Goal: Task Accomplishment & Management: Use online tool/utility

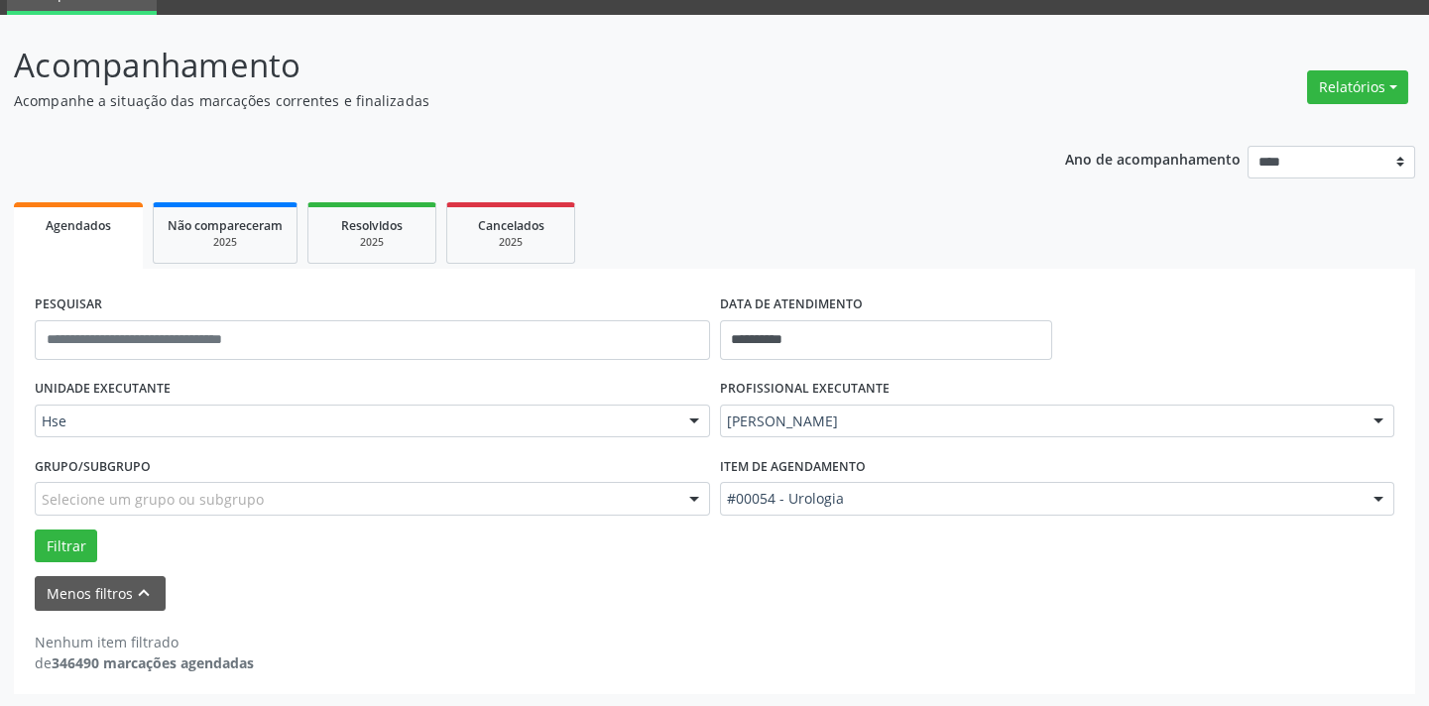
scroll to position [94, 0]
click at [1371, 416] on div at bounding box center [1378, 423] width 30 height 34
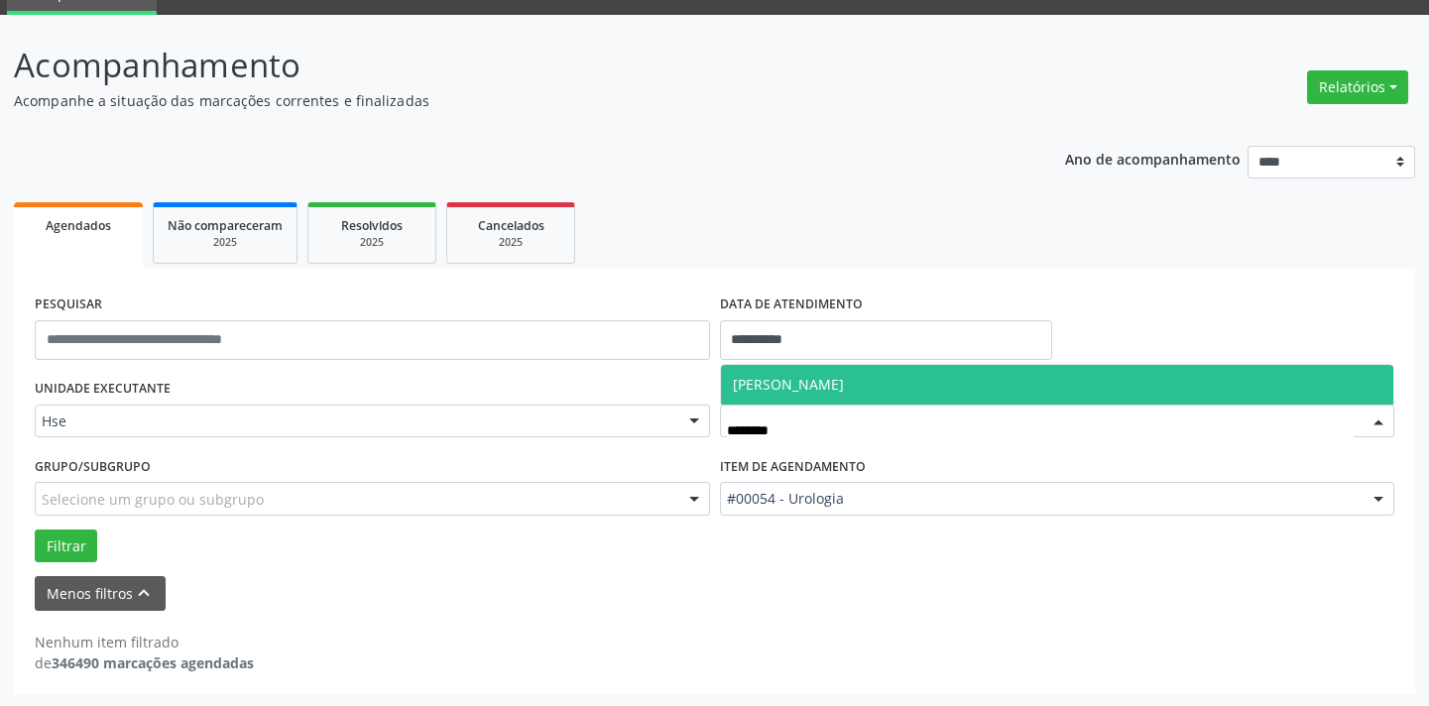
type input "*********"
click at [846, 370] on span "[PERSON_NAME]" at bounding box center [1057, 385] width 673 height 40
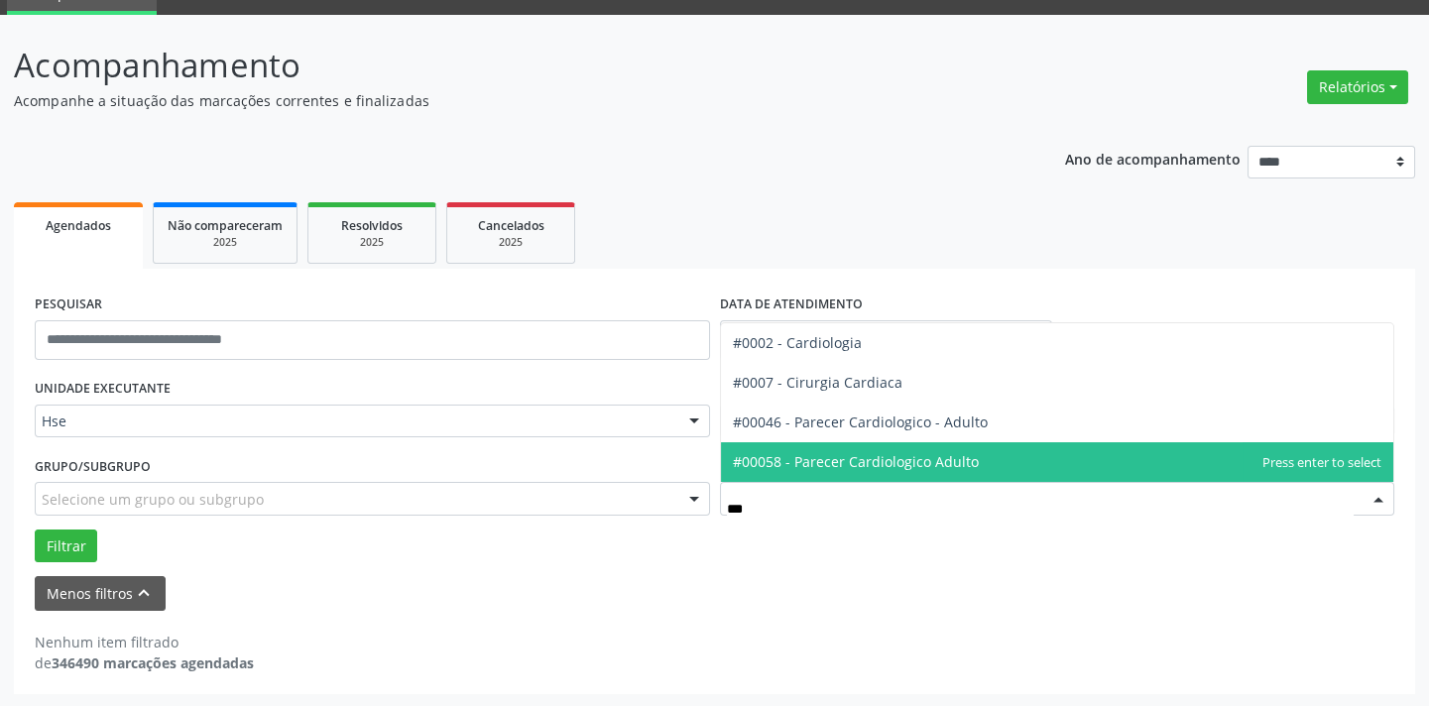
type input "****"
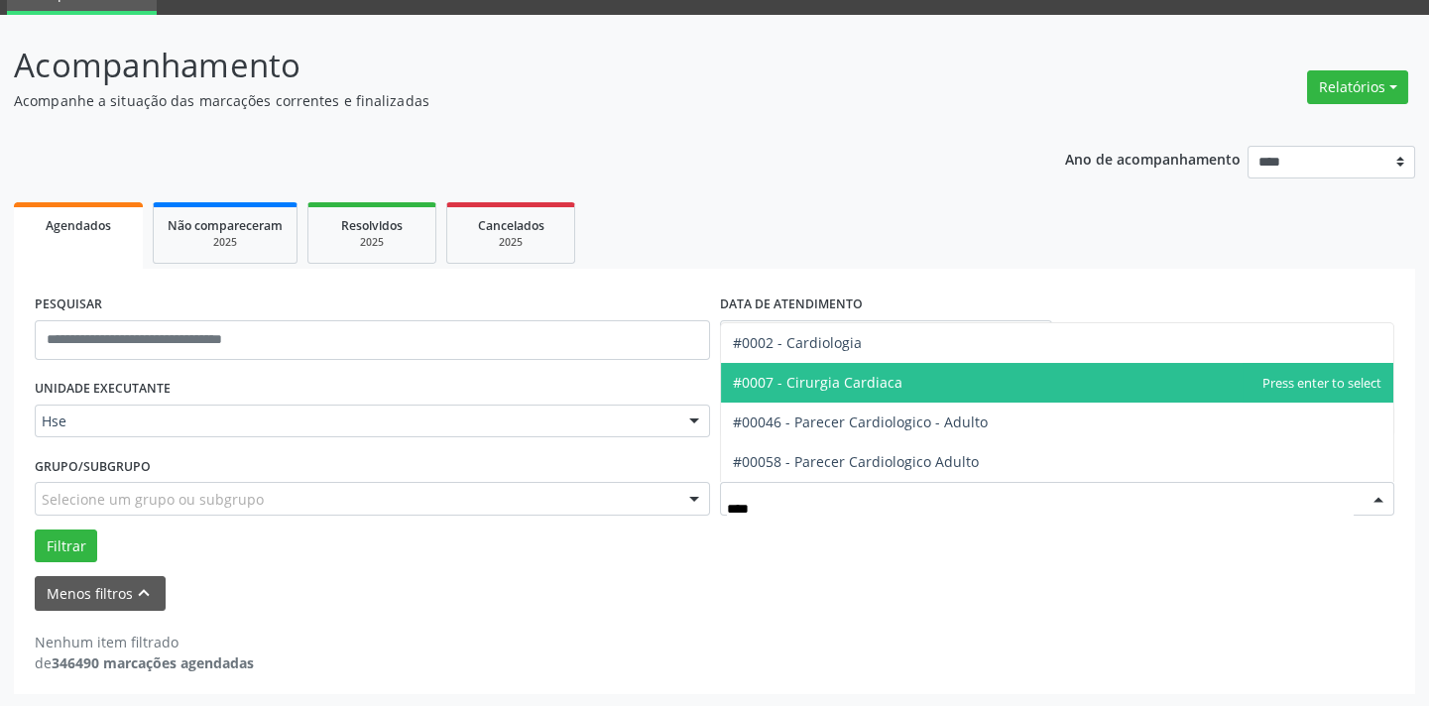
click at [833, 378] on span "#0007 - Cirurgia Cardiaca" at bounding box center [818, 382] width 170 height 19
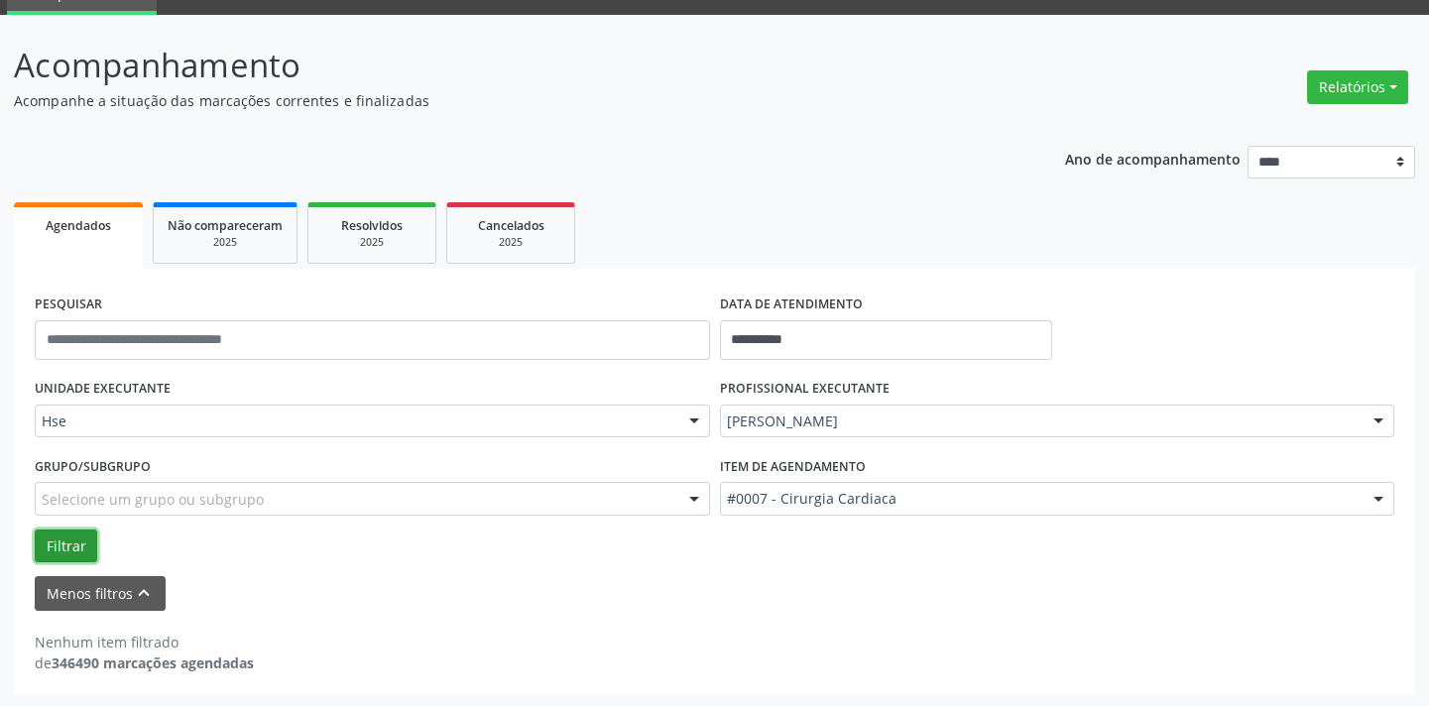
click at [71, 537] on button "Filtrar" at bounding box center [66, 546] width 62 height 34
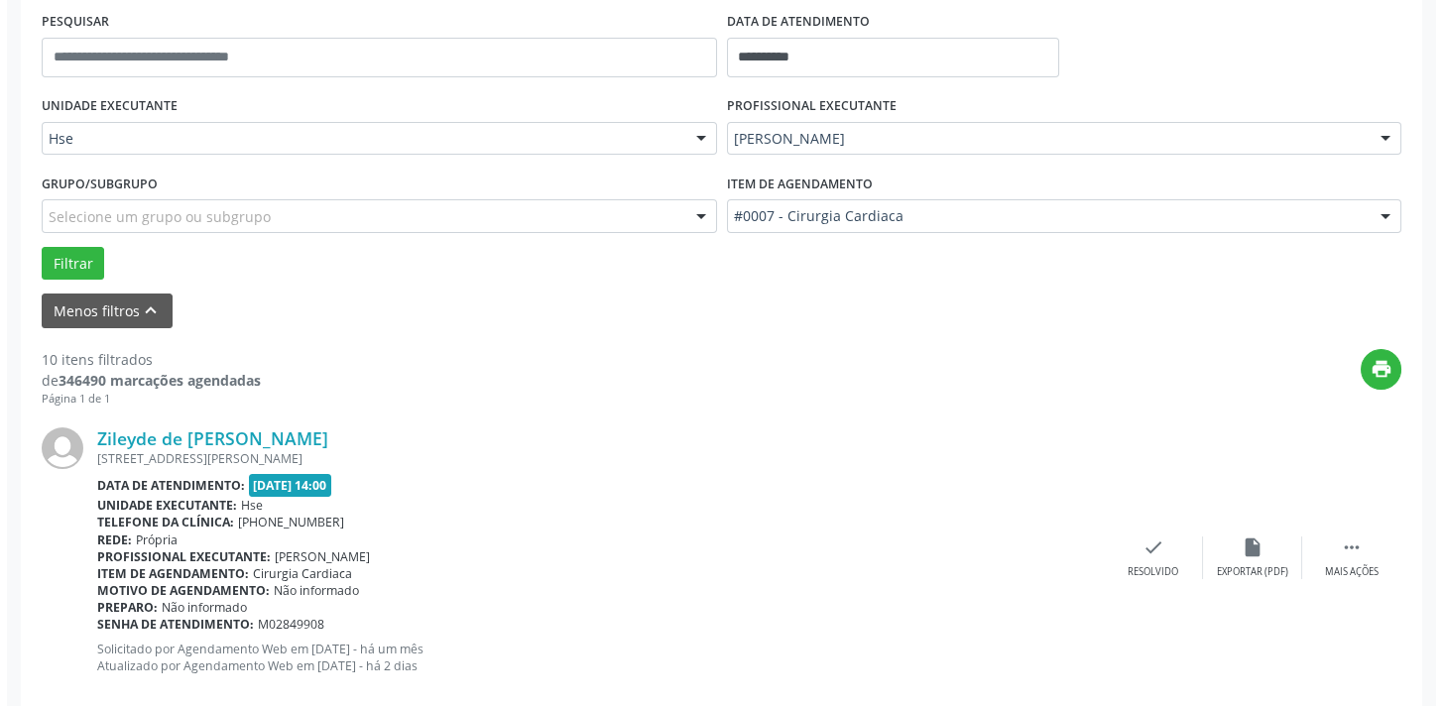
scroll to position [519, 0]
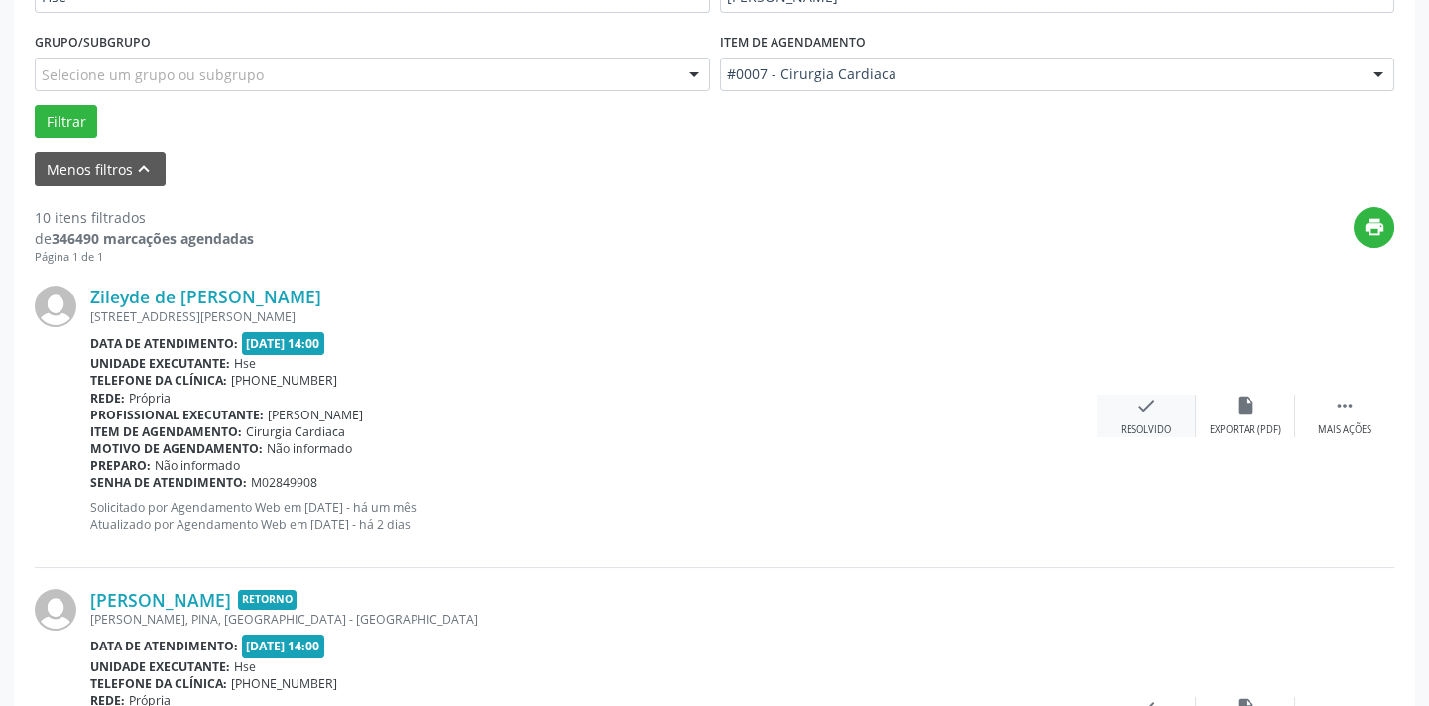
click at [1148, 423] on div "Resolvido" at bounding box center [1145, 430] width 51 height 14
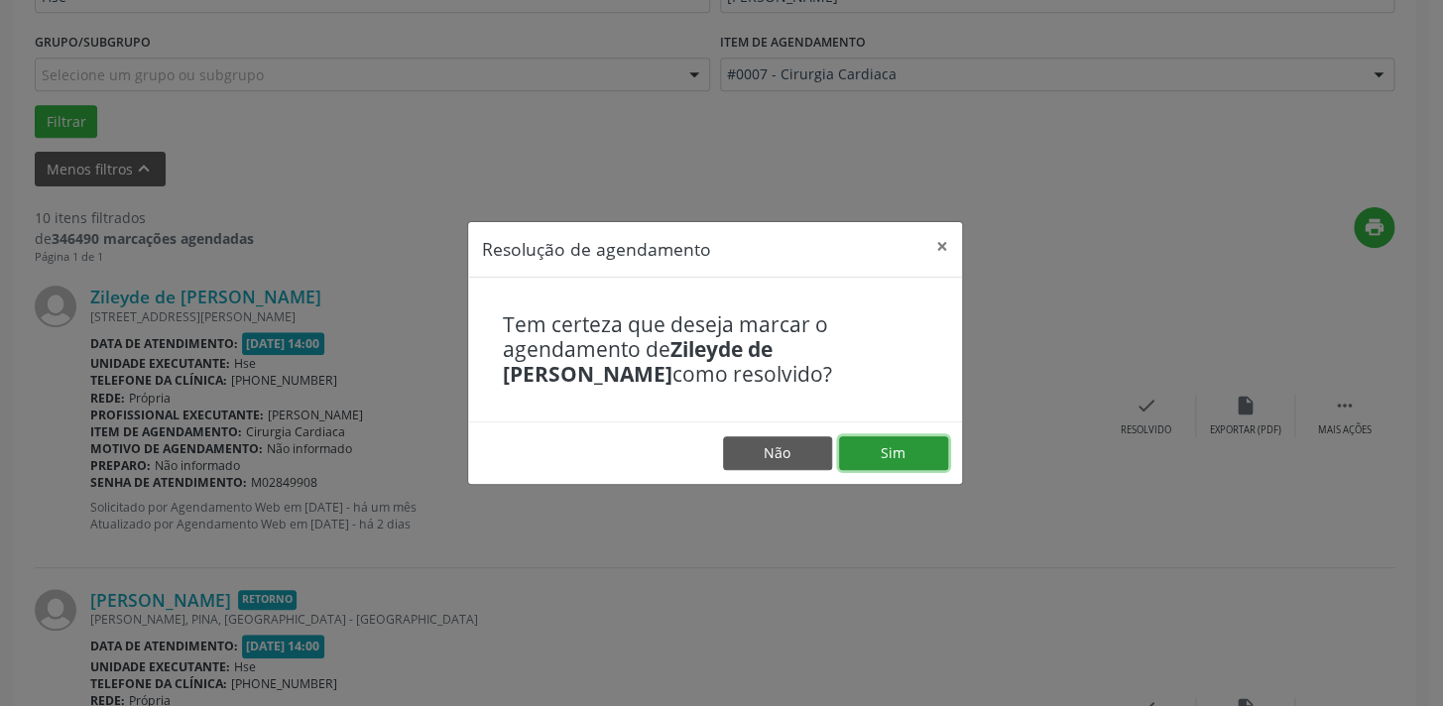
click at [911, 445] on button "Sim" at bounding box center [893, 453] width 109 height 34
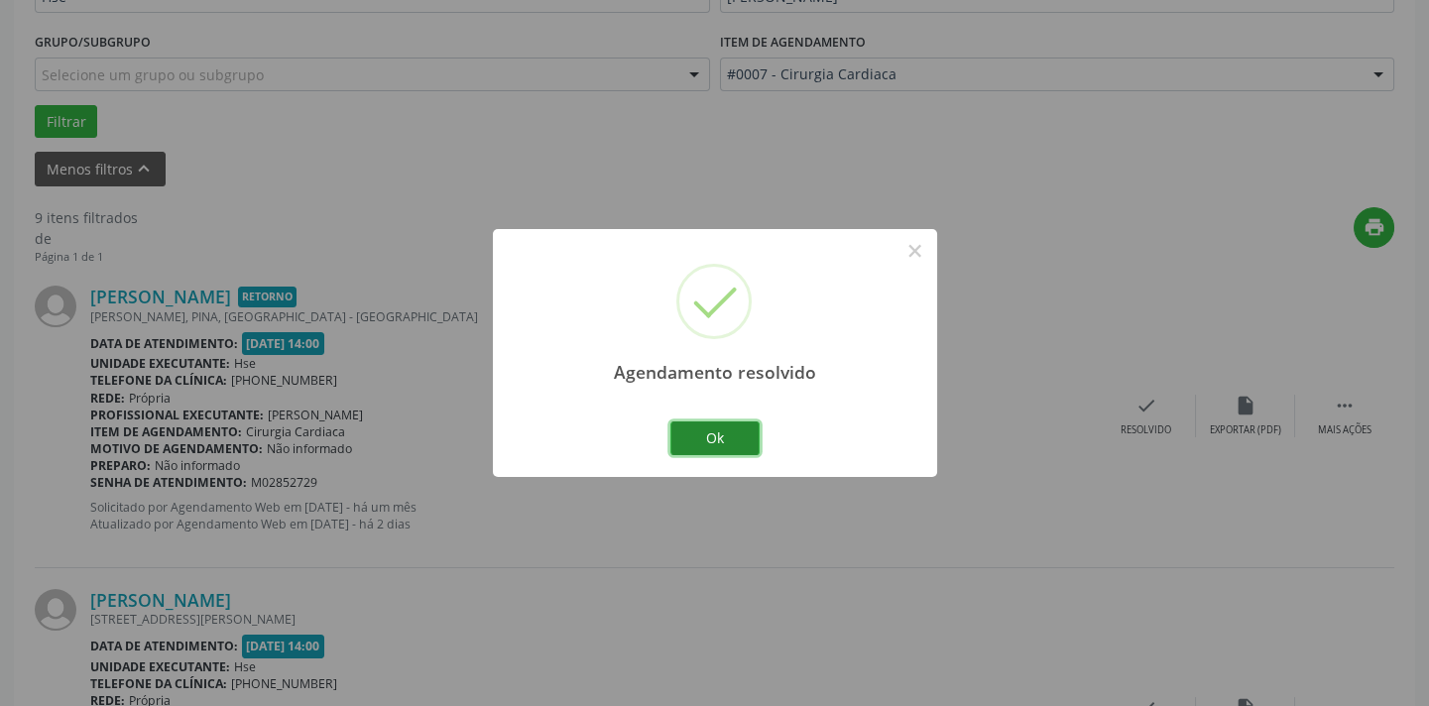
click at [728, 445] on button "Ok" at bounding box center [714, 438] width 89 height 34
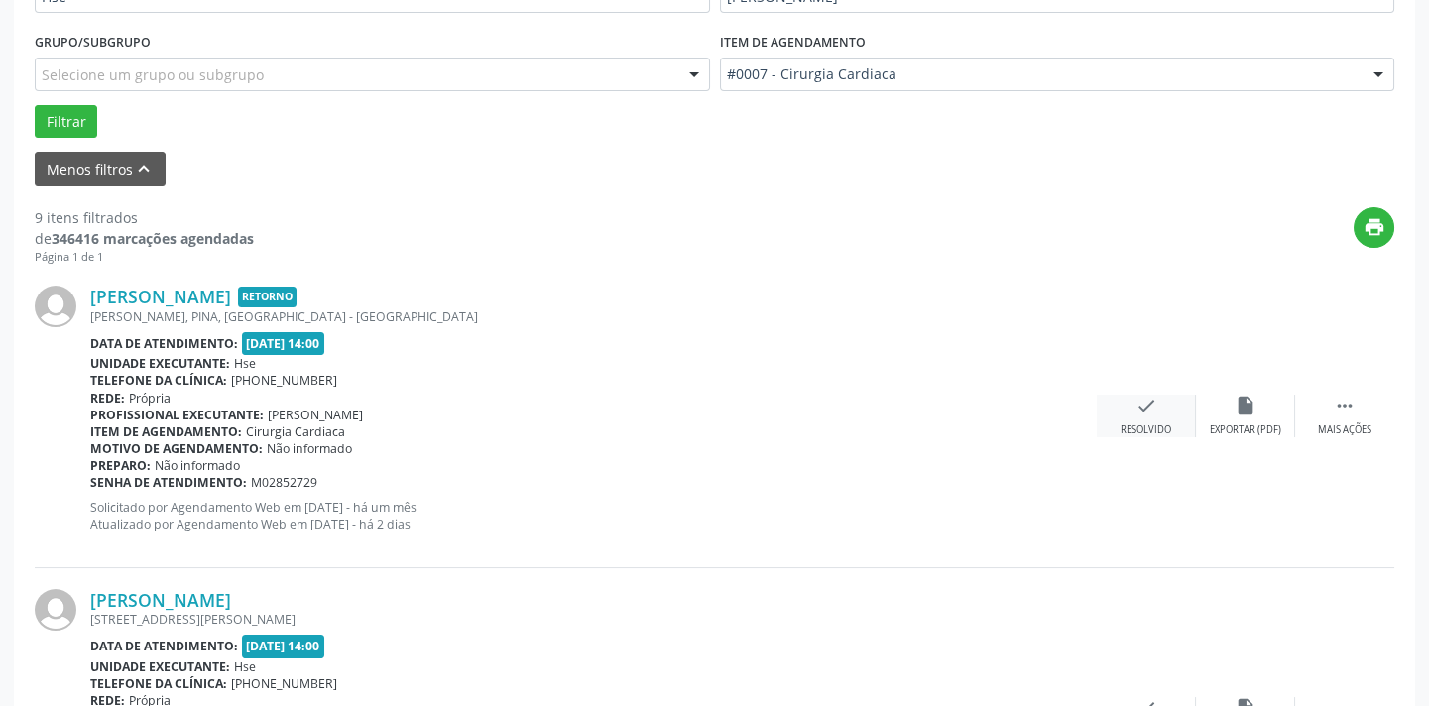
click at [1150, 409] on icon "check" at bounding box center [1146, 406] width 22 height 22
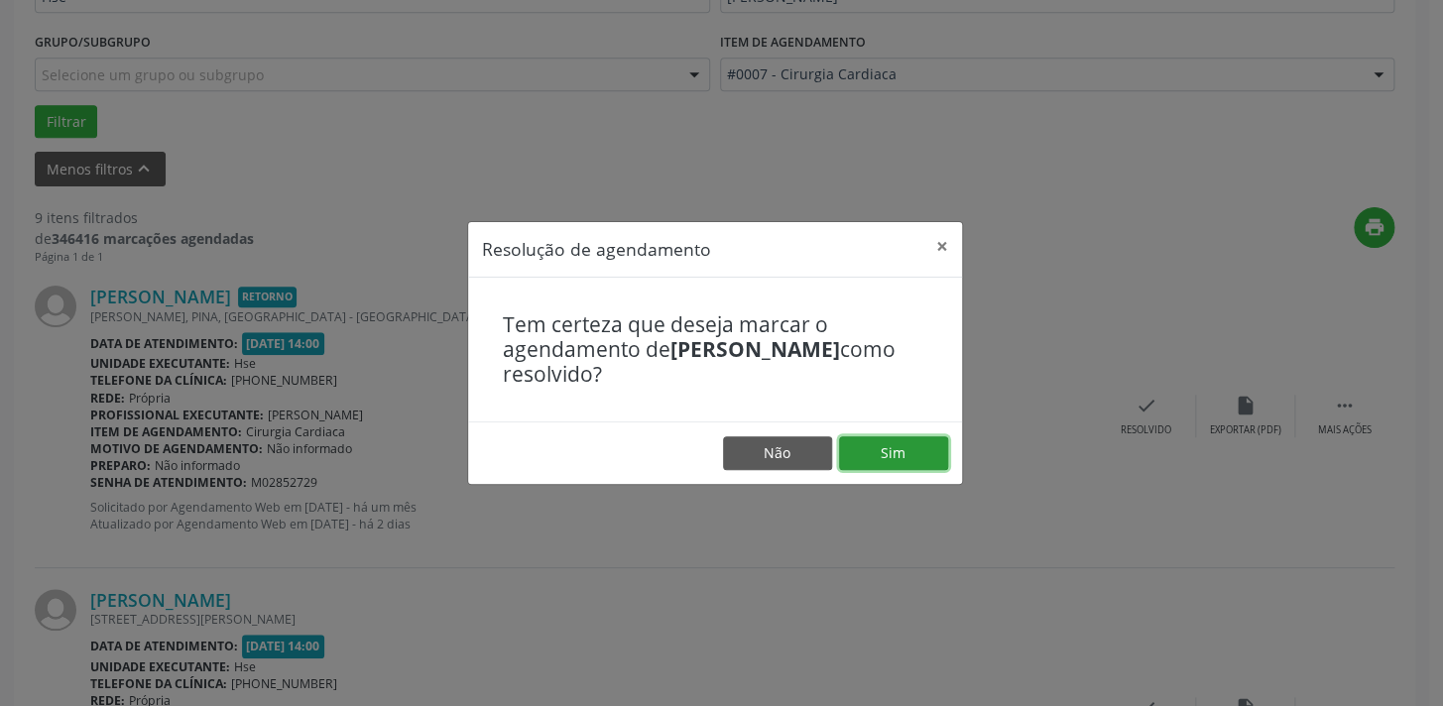
click at [882, 437] on button "Sim" at bounding box center [893, 453] width 109 height 34
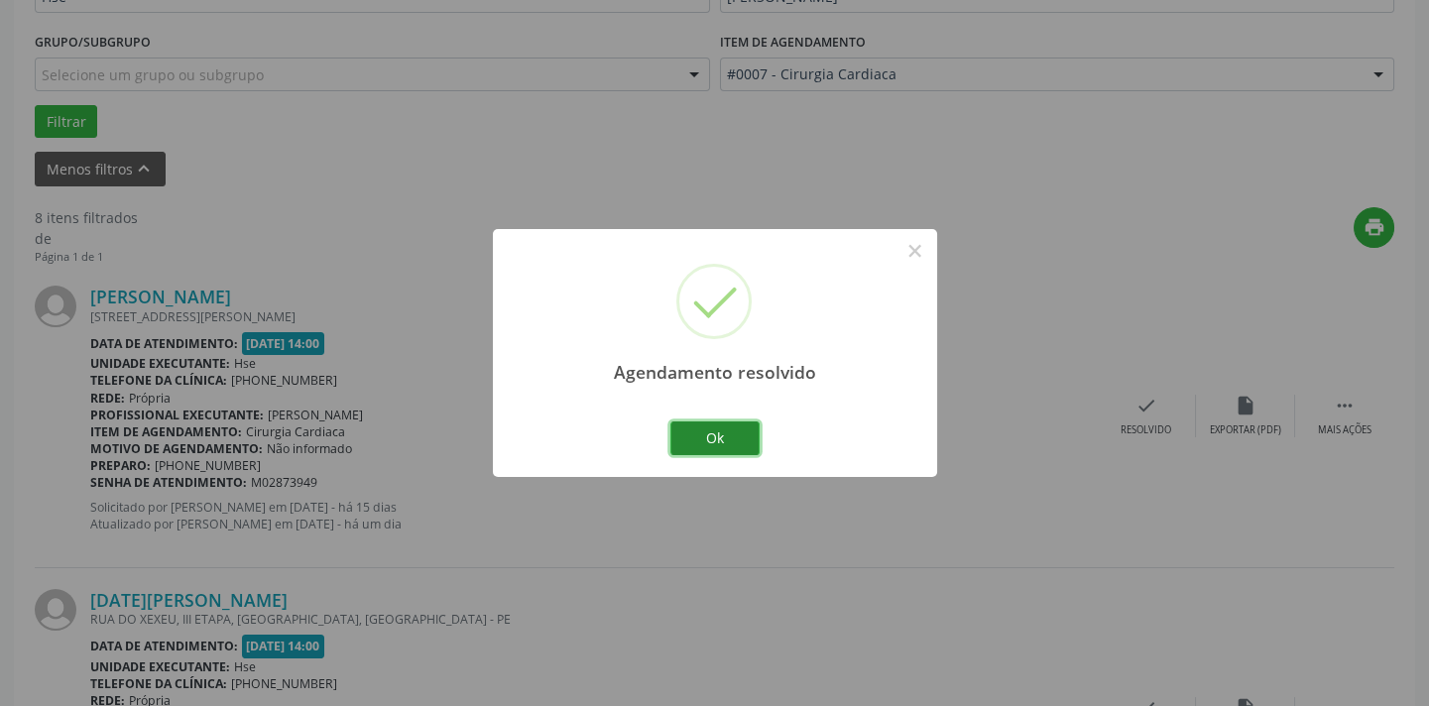
click at [735, 437] on button "Ok" at bounding box center [714, 438] width 89 height 34
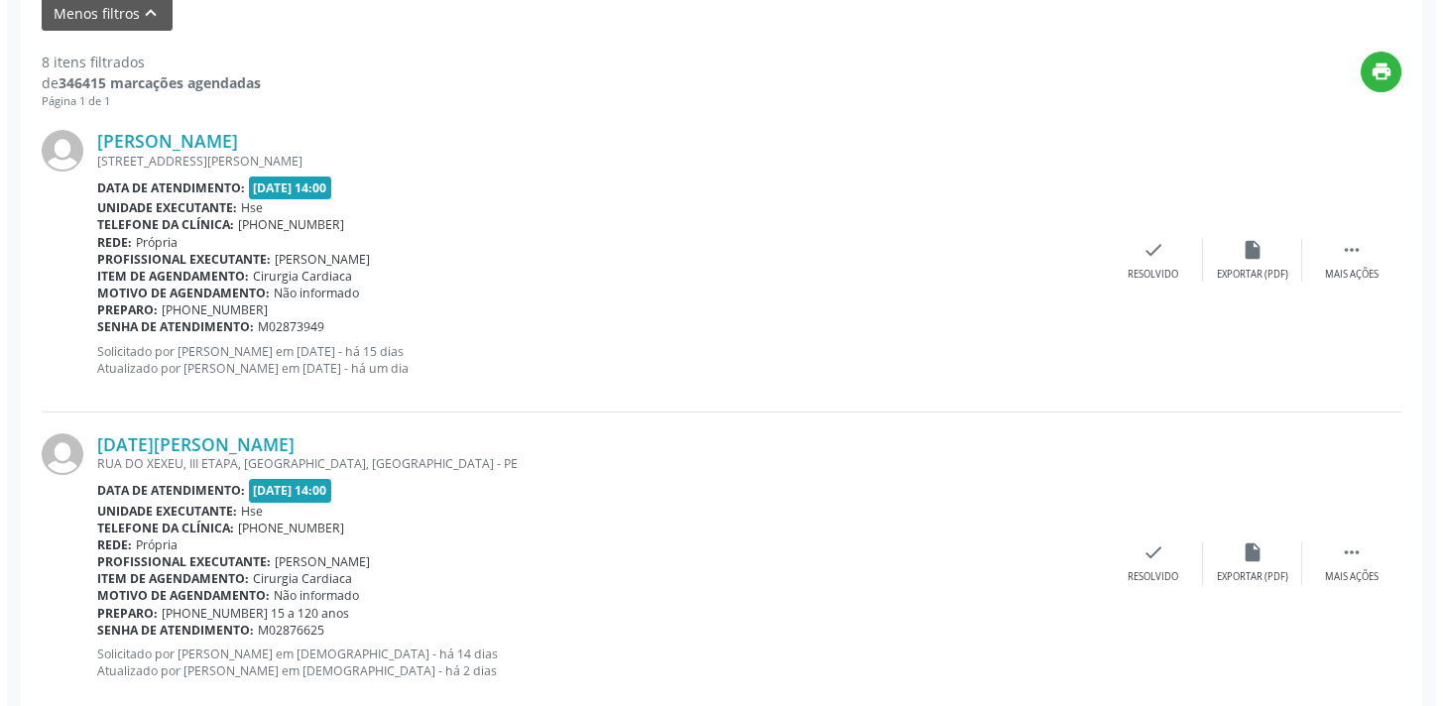
scroll to position [609, 0]
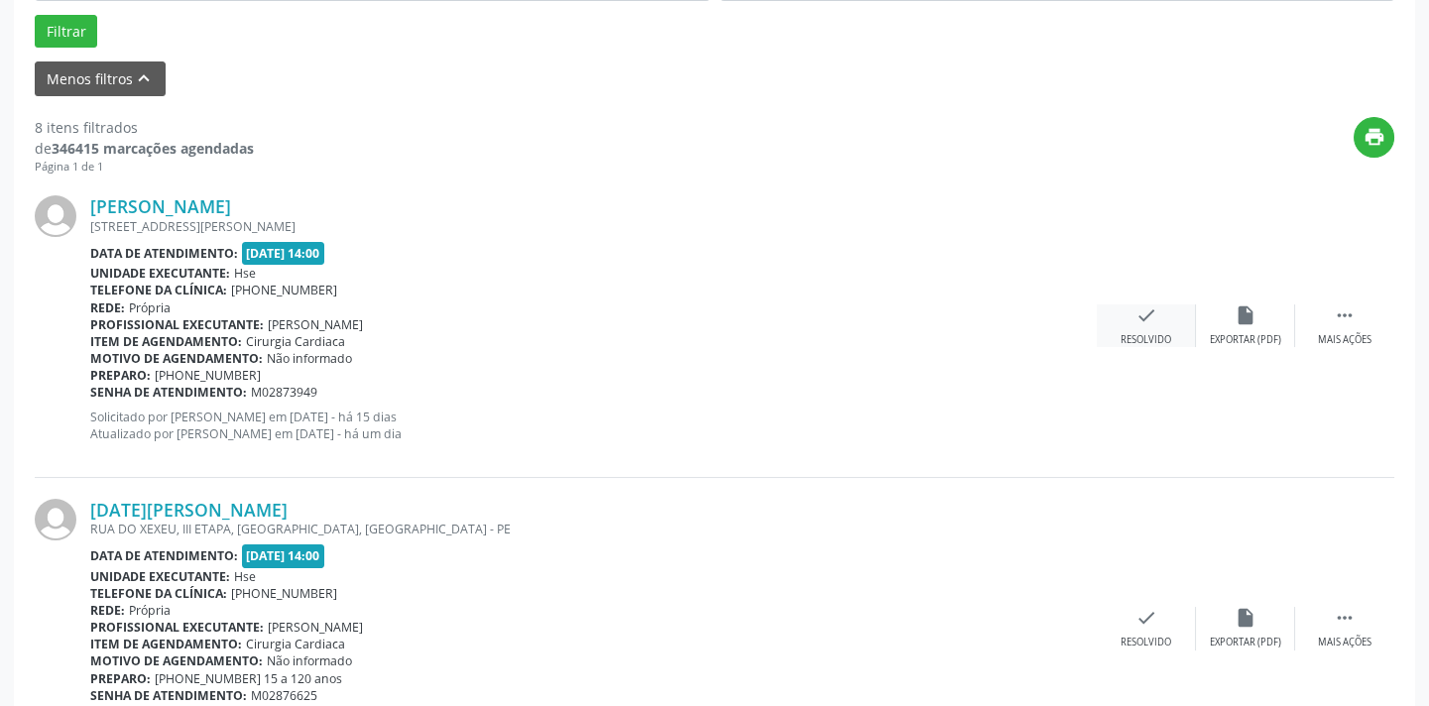
click at [1138, 318] on icon "check" at bounding box center [1146, 315] width 22 height 22
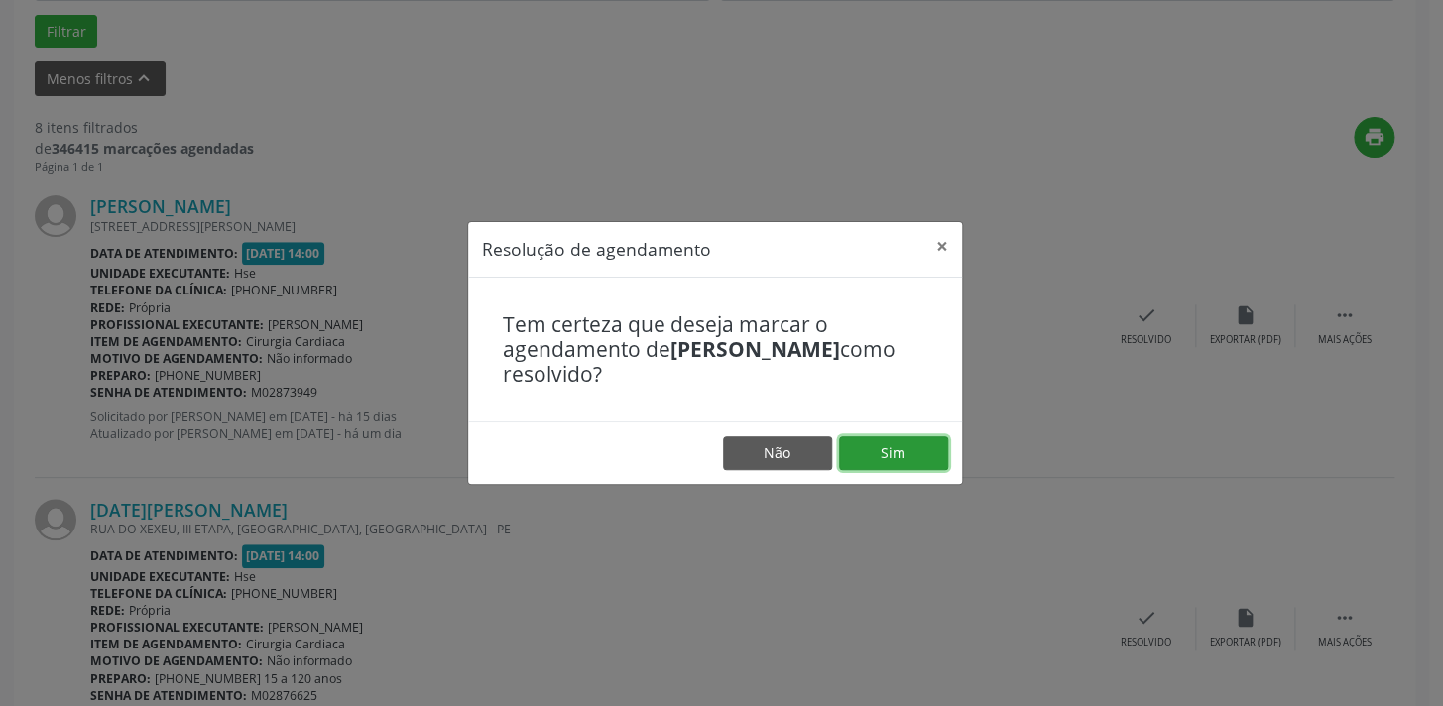
click at [917, 451] on button "Sim" at bounding box center [893, 453] width 109 height 34
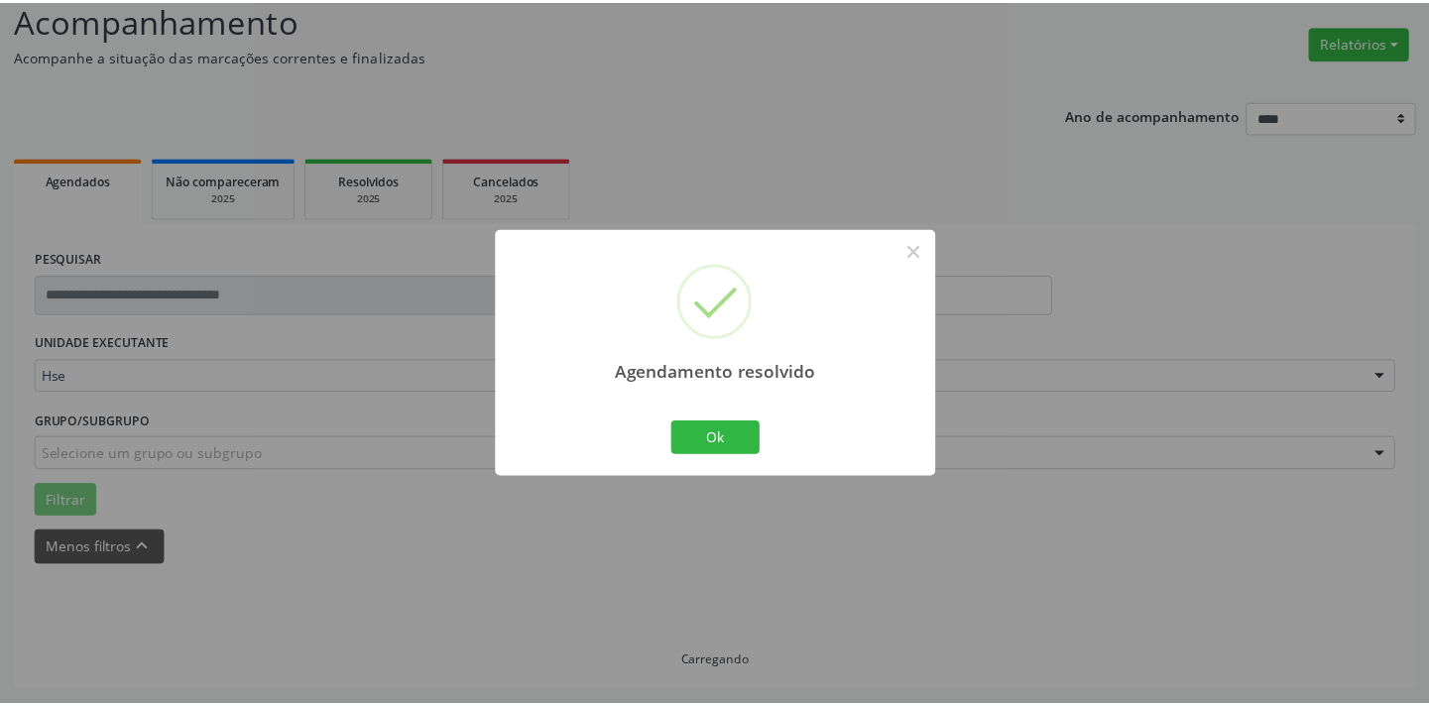
scroll to position [138, 0]
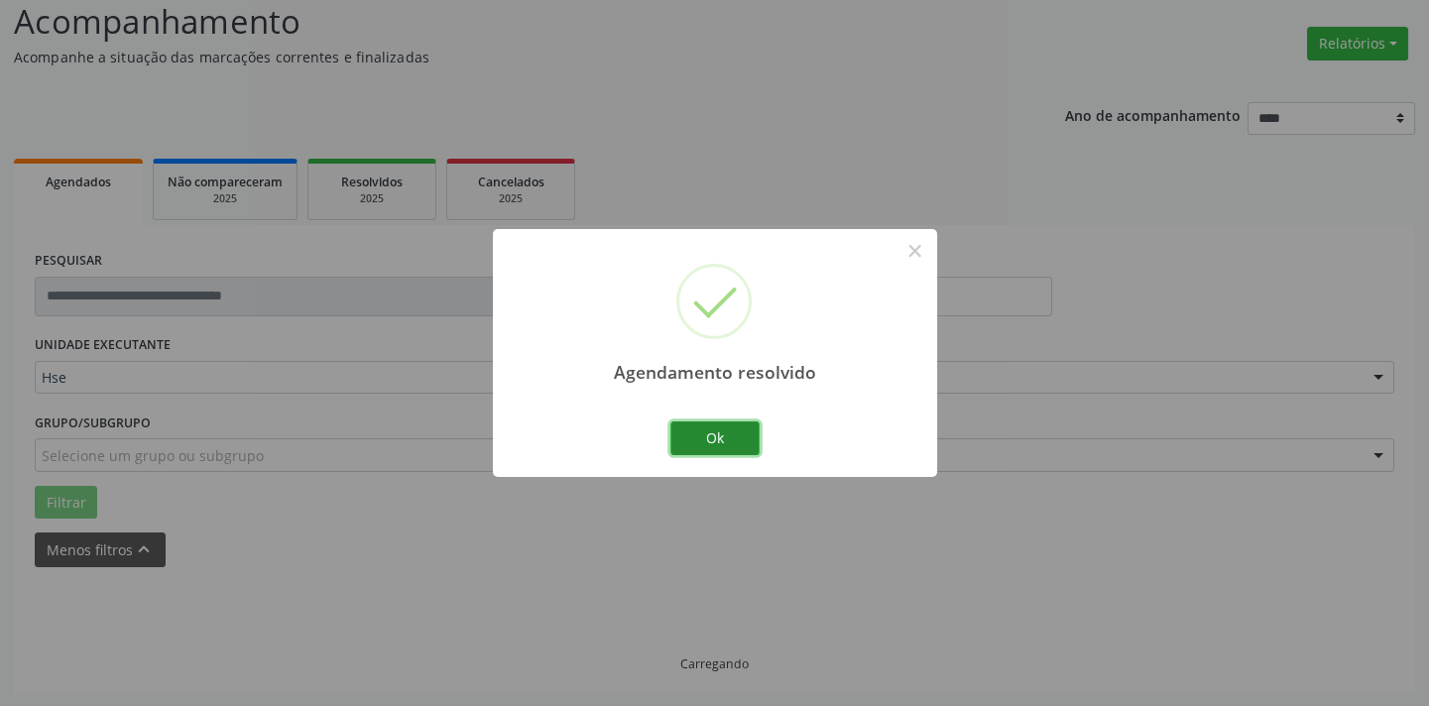
click at [718, 438] on button "Ok" at bounding box center [714, 438] width 89 height 34
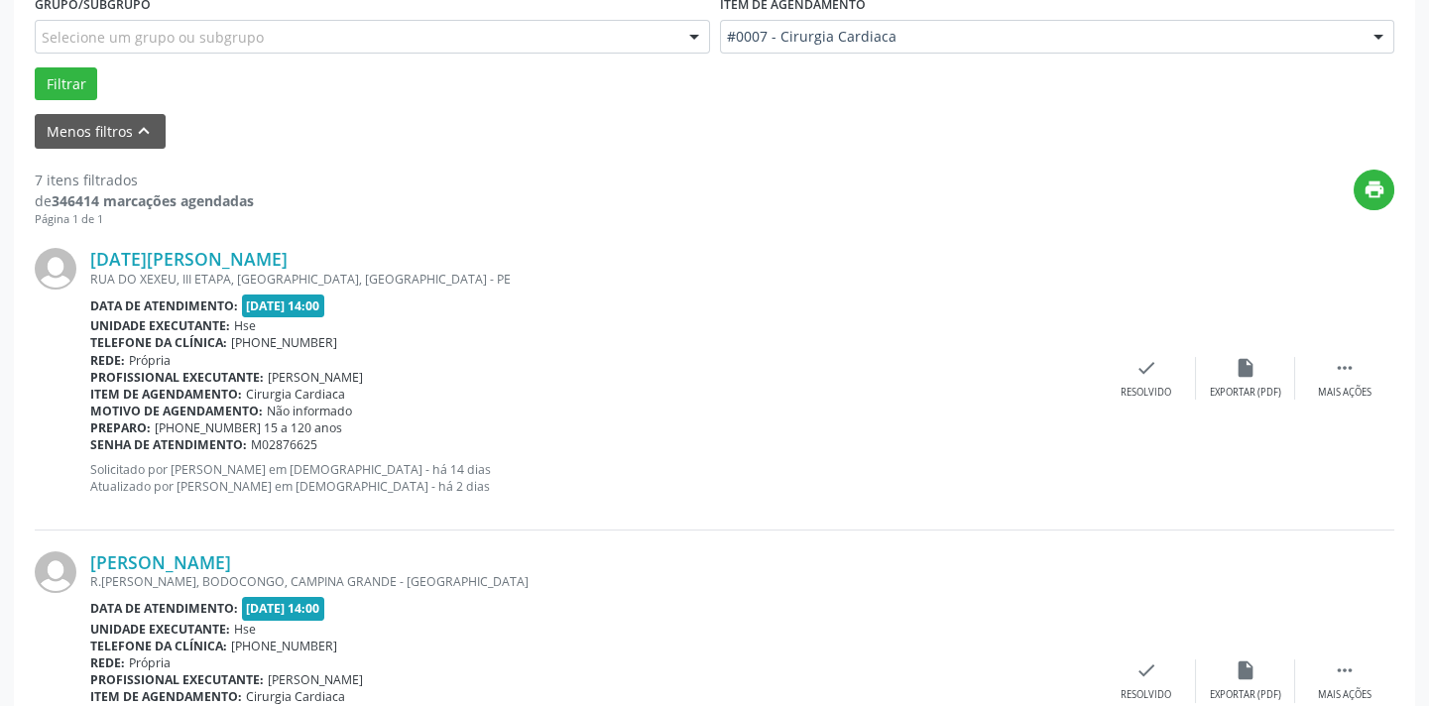
scroll to position [588, 0]
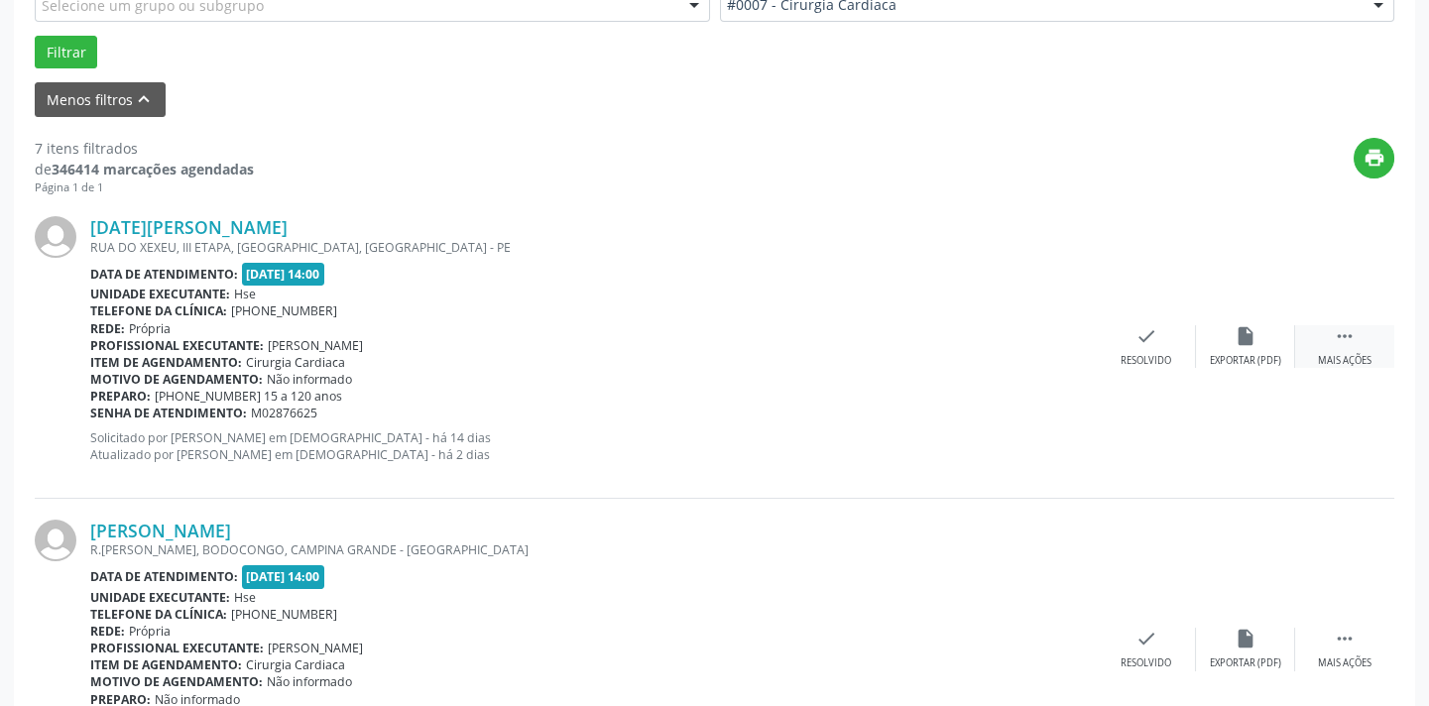
click at [1341, 334] on icon "" at bounding box center [1345, 336] width 22 height 22
click at [1239, 339] on icon "alarm_off" at bounding box center [1245, 336] width 22 height 22
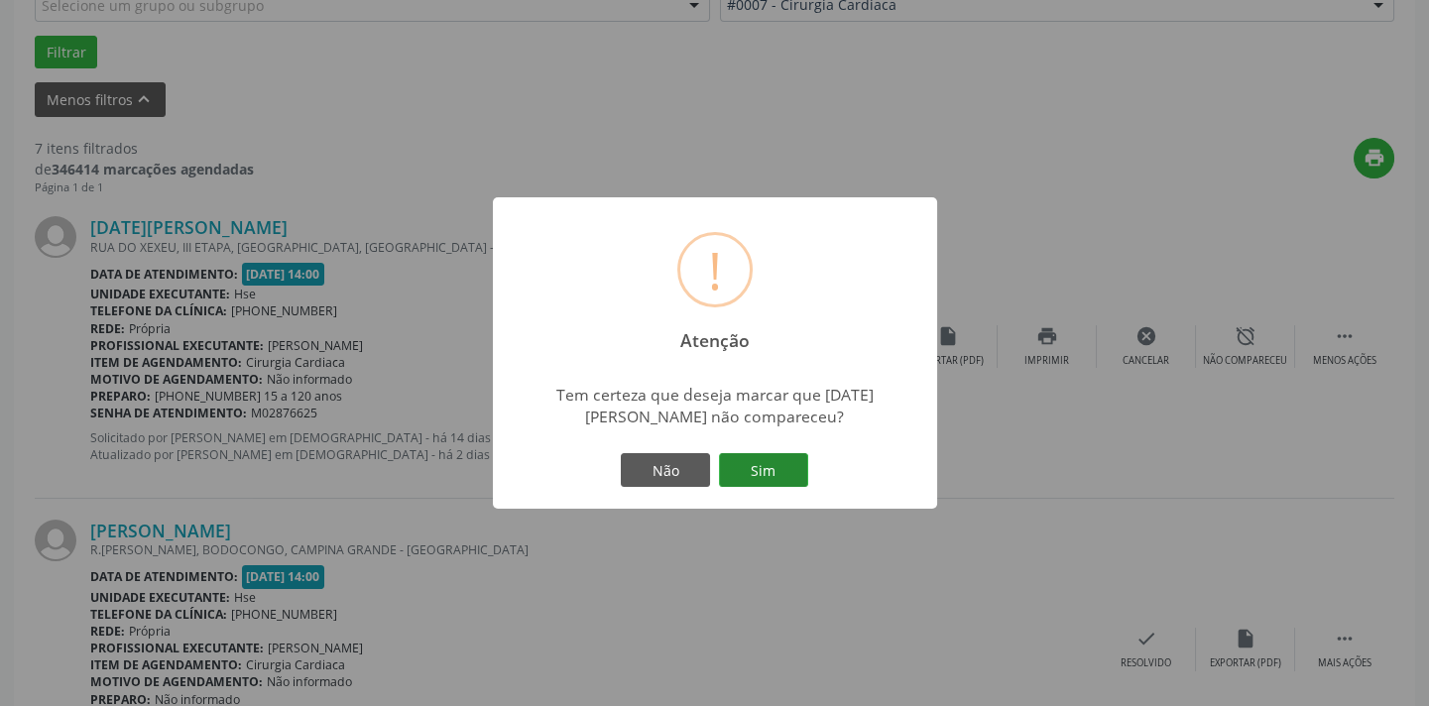
click at [756, 475] on button "Sim" at bounding box center [763, 470] width 89 height 34
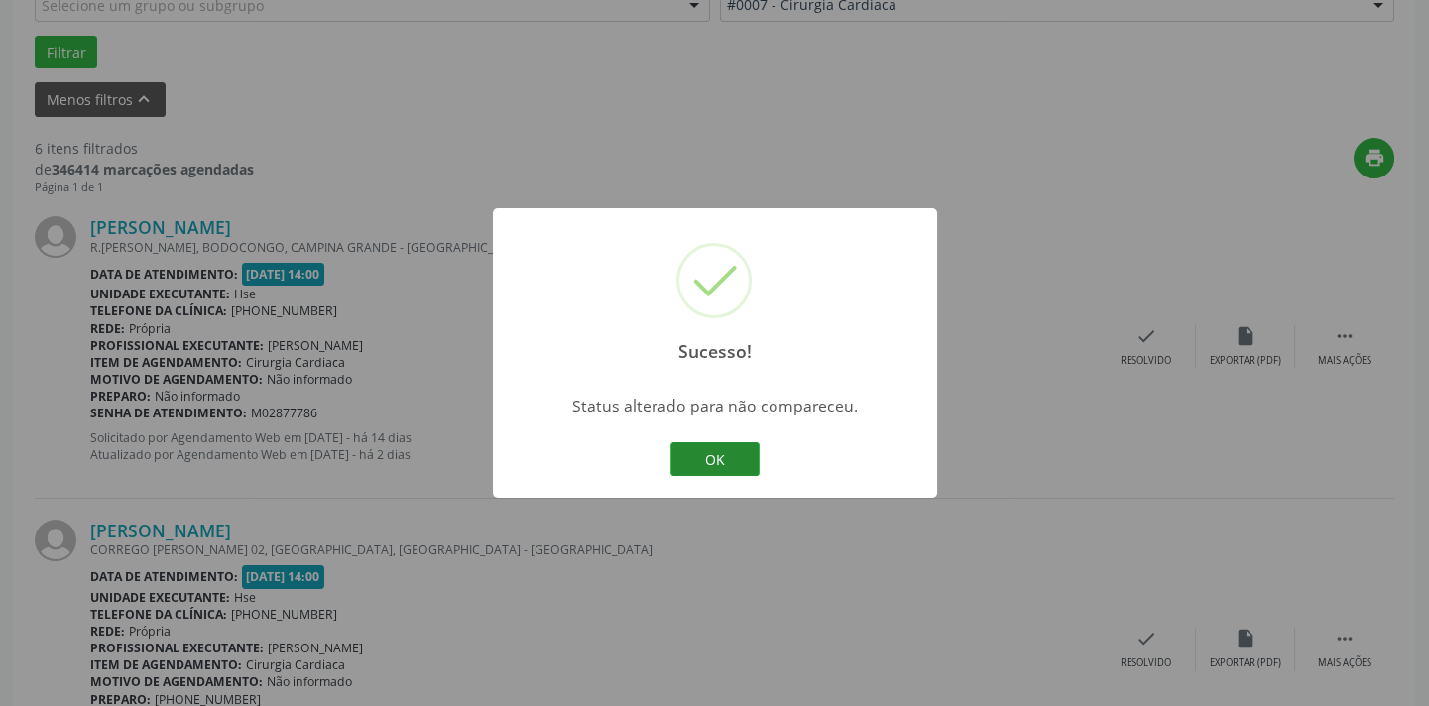
click at [741, 456] on button "OK" at bounding box center [714, 459] width 89 height 34
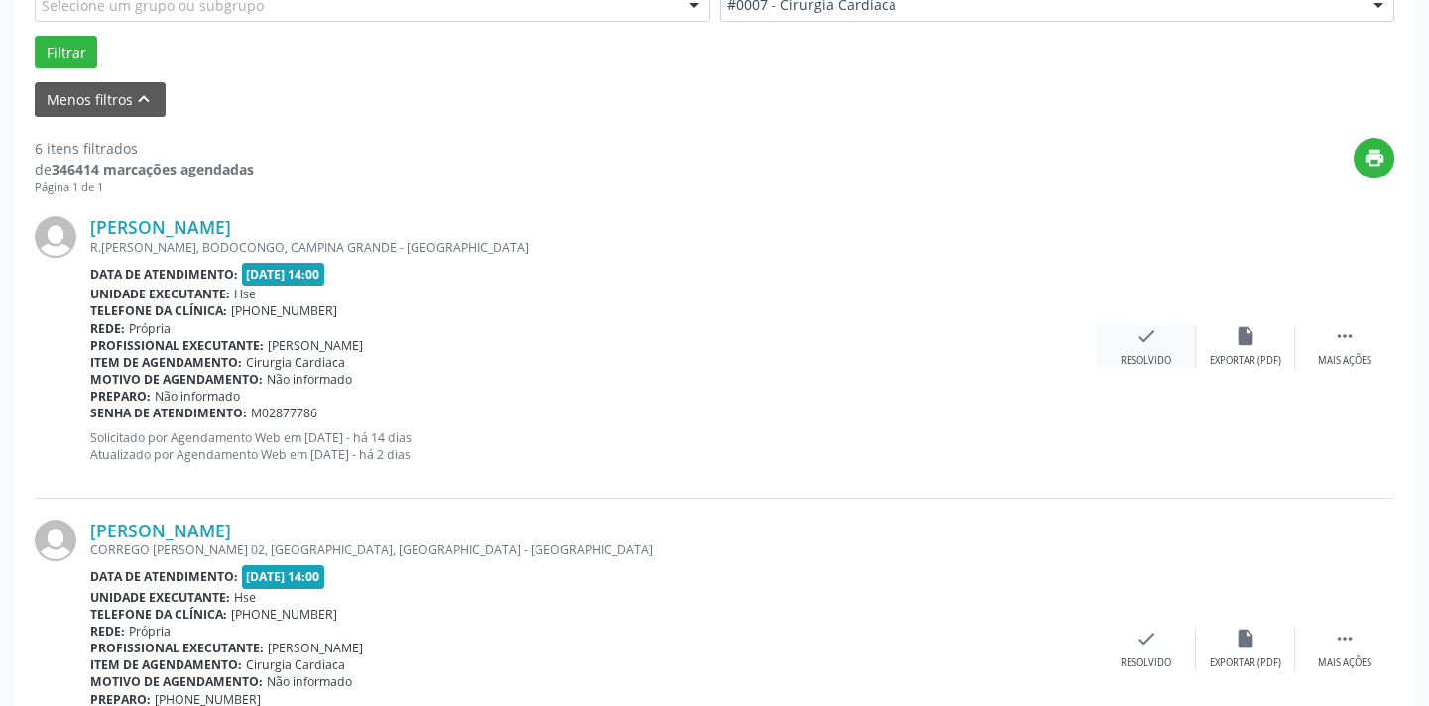
click at [1137, 343] on icon "check" at bounding box center [1146, 336] width 22 height 22
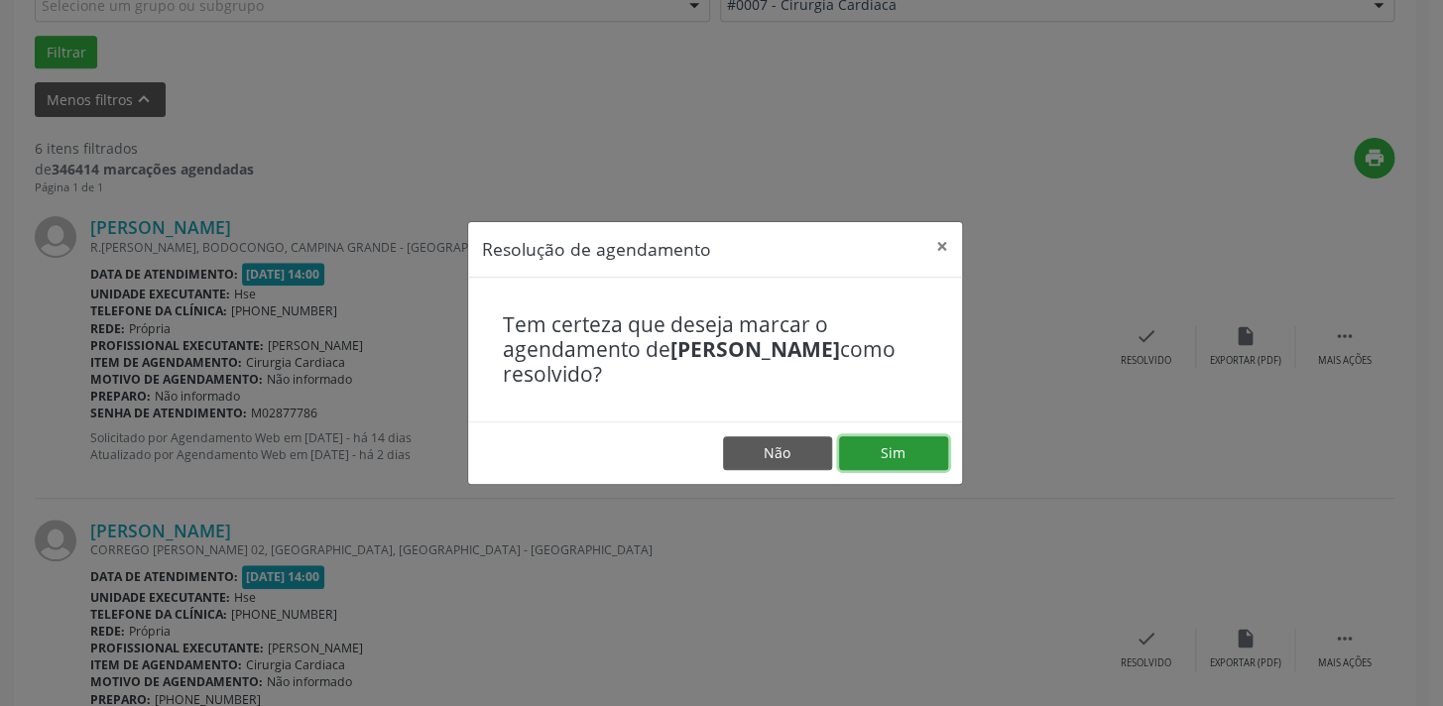
click at [897, 455] on button "Sim" at bounding box center [893, 453] width 109 height 34
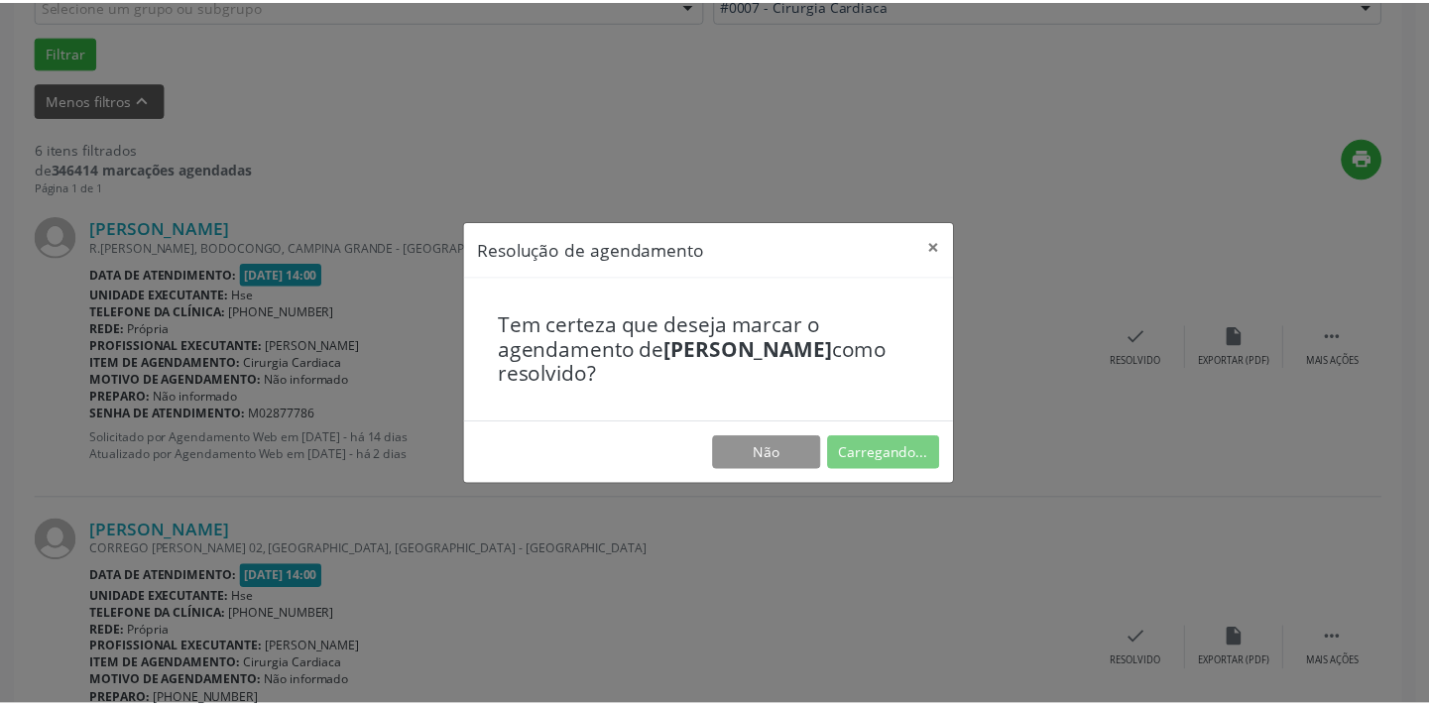
scroll to position [138, 0]
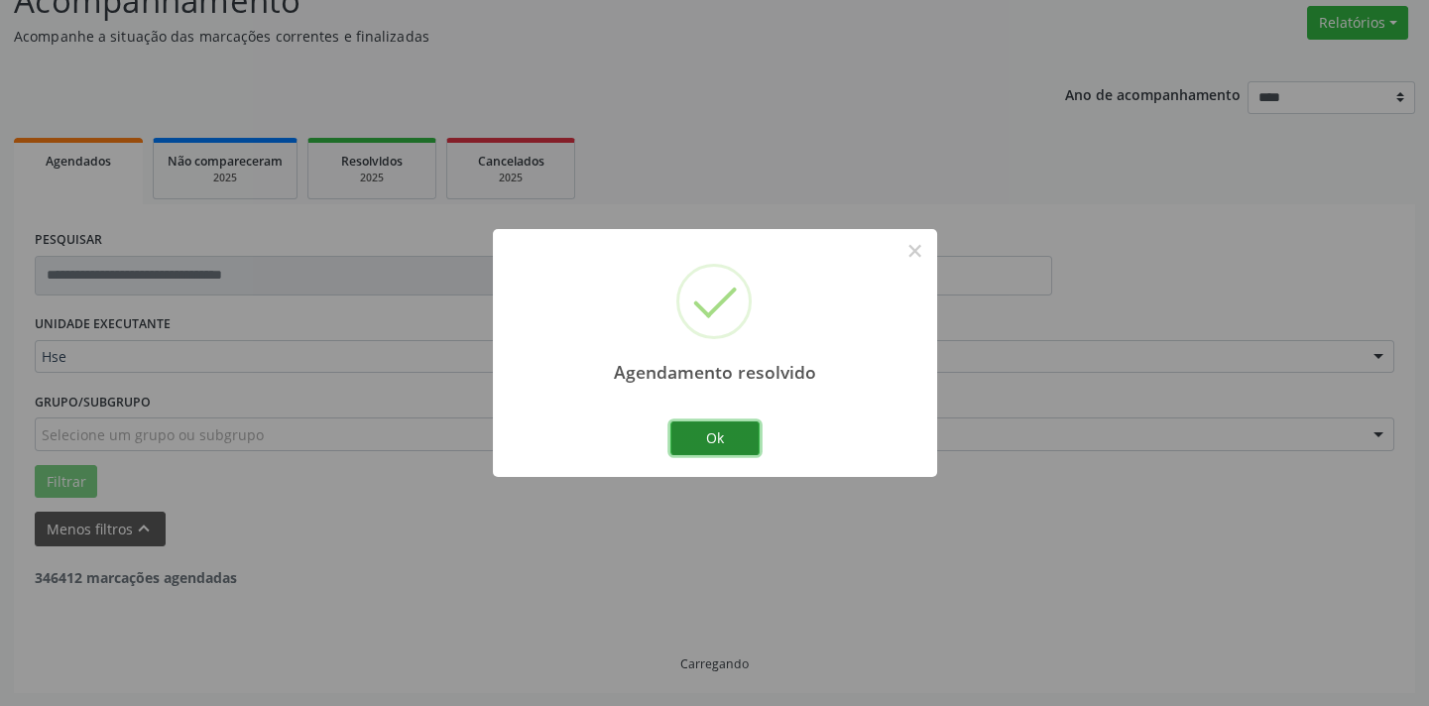
click at [742, 436] on button "Ok" at bounding box center [714, 438] width 89 height 34
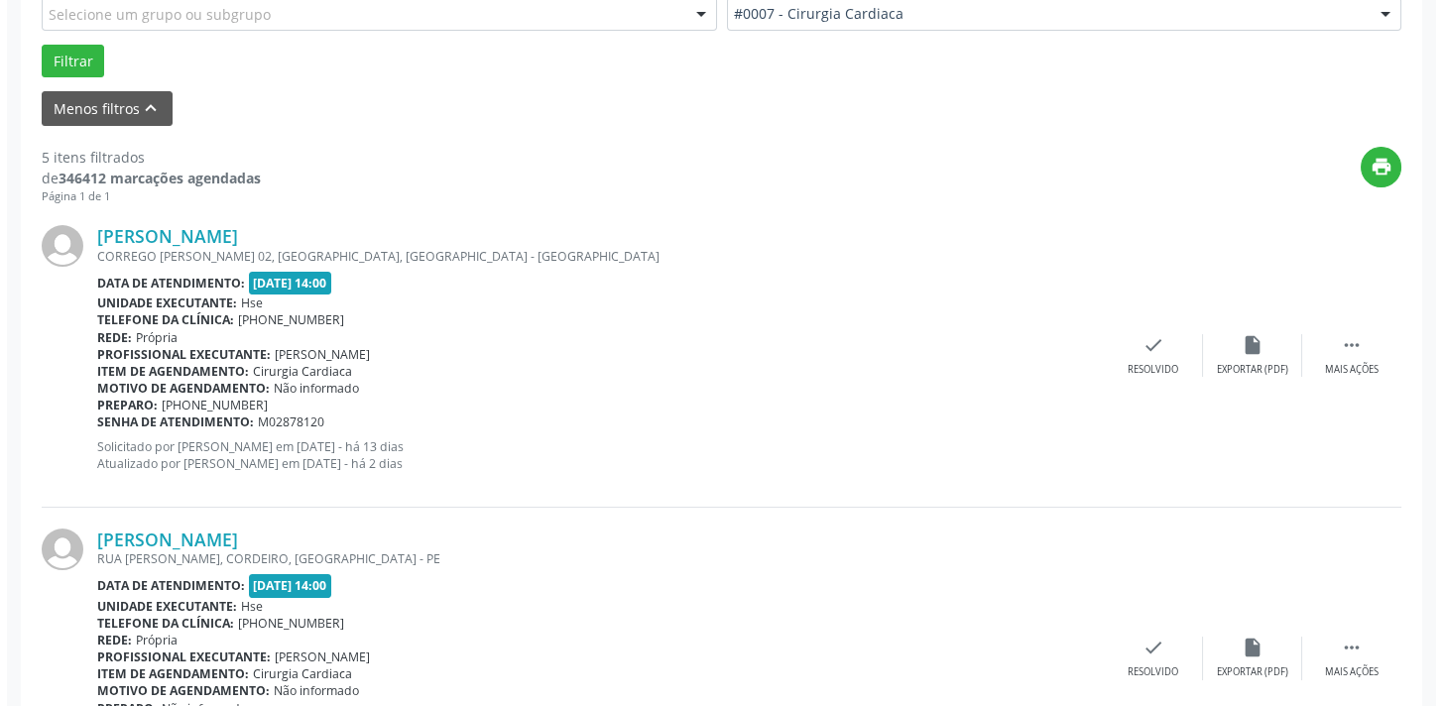
scroll to position [609, 0]
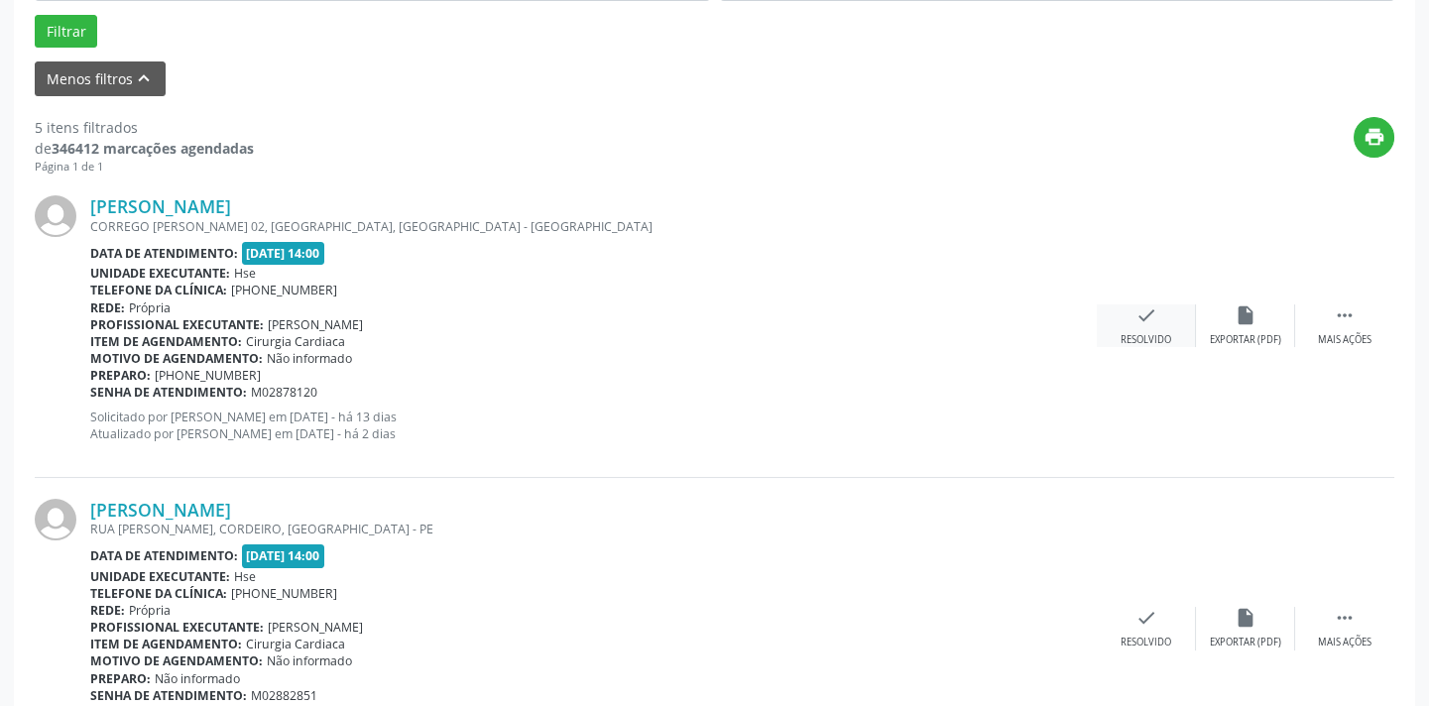
click at [1148, 319] on icon "check" at bounding box center [1146, 315] width 22 height 22
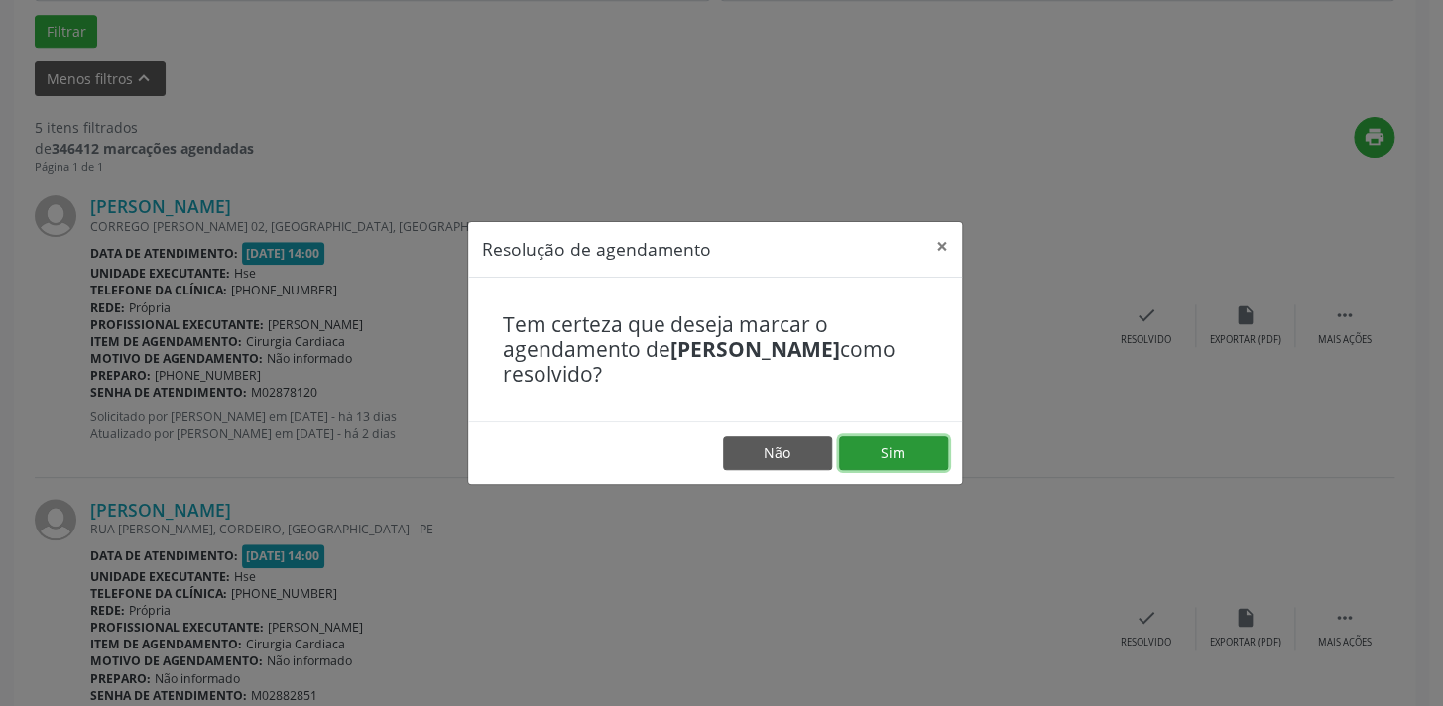
click at [913, 438] on button "Sim" at bounding box center [893, 453] width 109 height 34
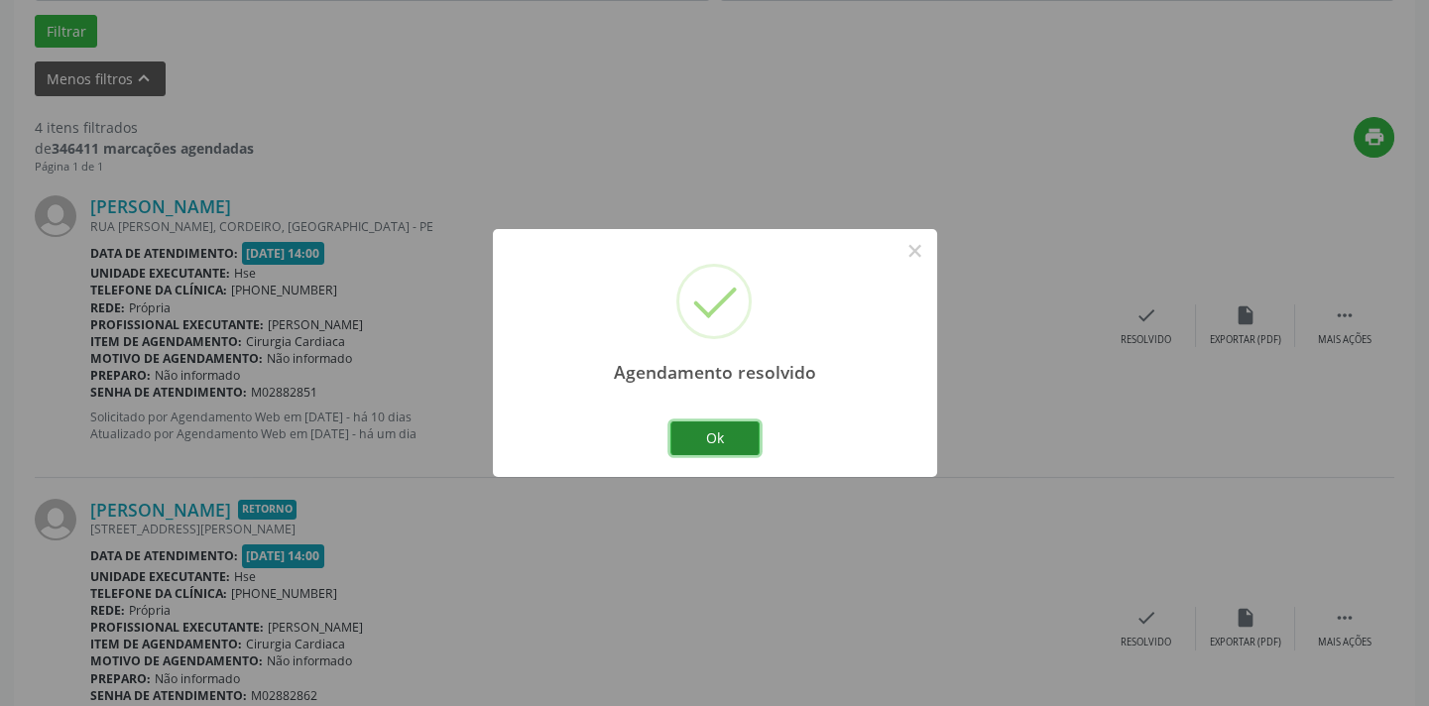
click at [730, 439] on button "Ok" at bounding box center [714, 438] width 89 height 34
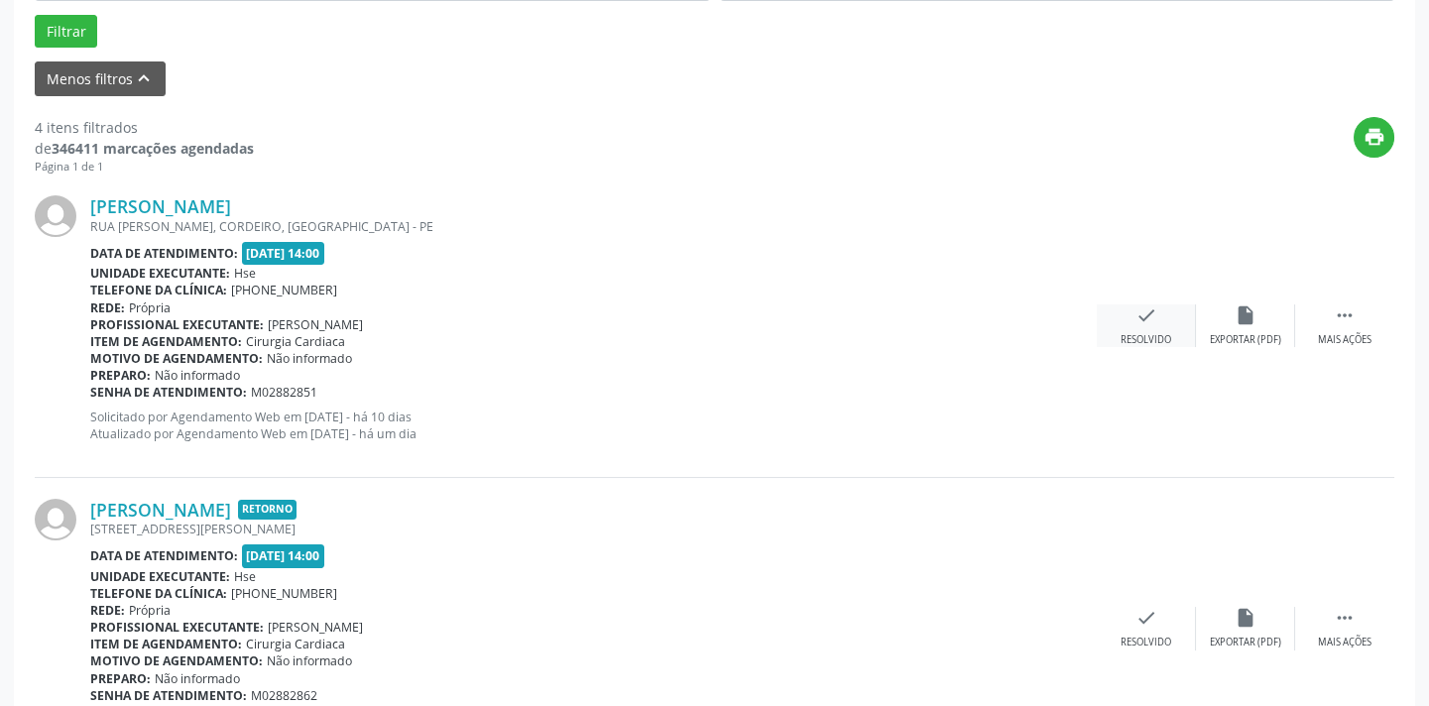
click at [1139, 307] on icon "check" at bounding box center [1146, 315] width 22 height 22
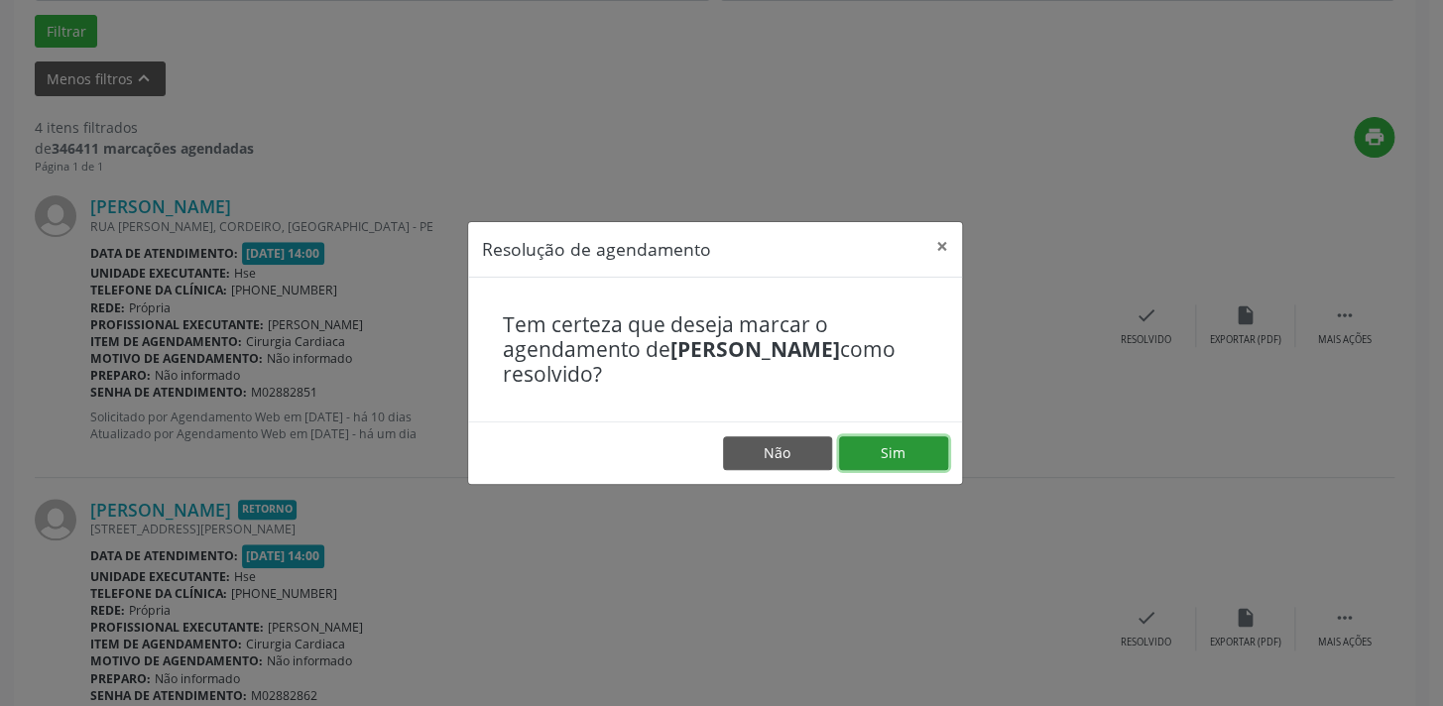
click at [911, 440] on button "Sim" at bounding box center [893, 453] width 109 height 34
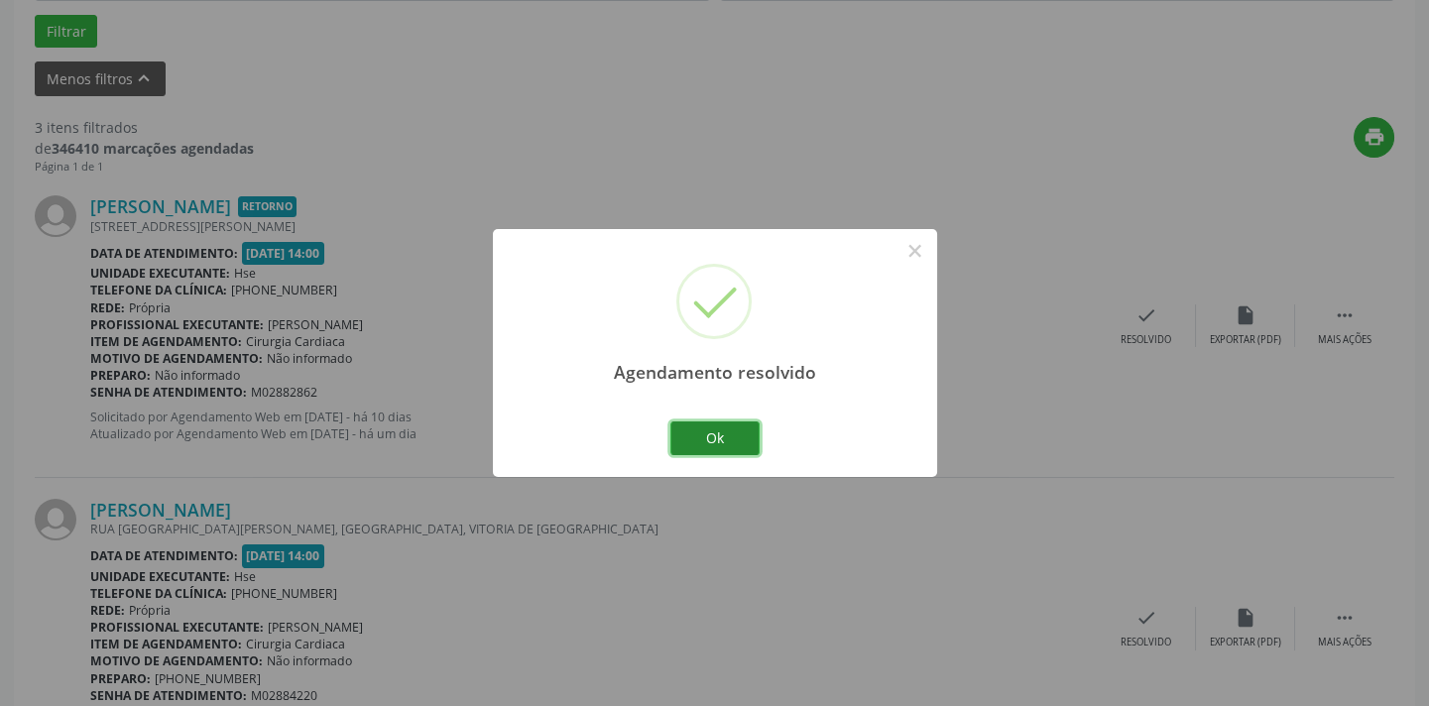
click at [720, 445] on button "Ok" at bounding box center [714, 438] width 89 height 34
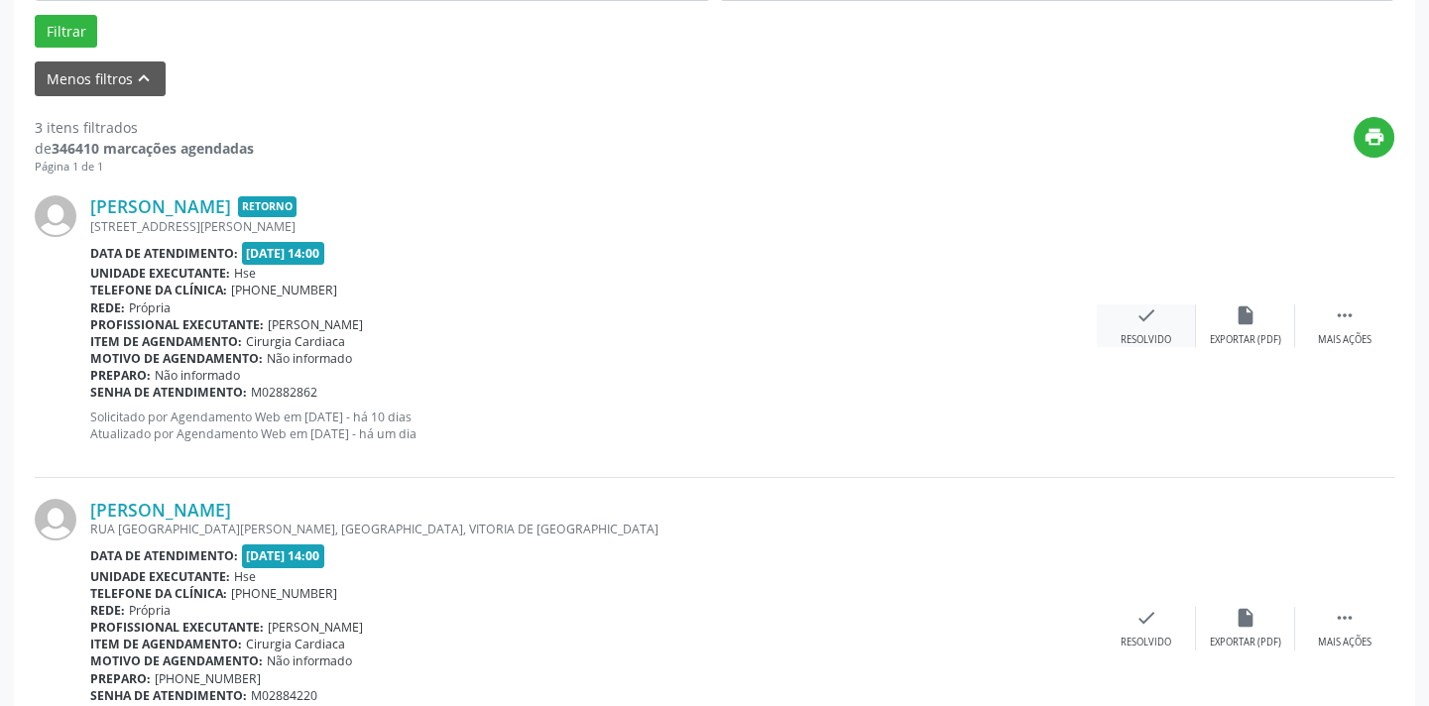
click at [1143, 317] on icon "check" at bounding box center [1146, 315] width 22 height 22
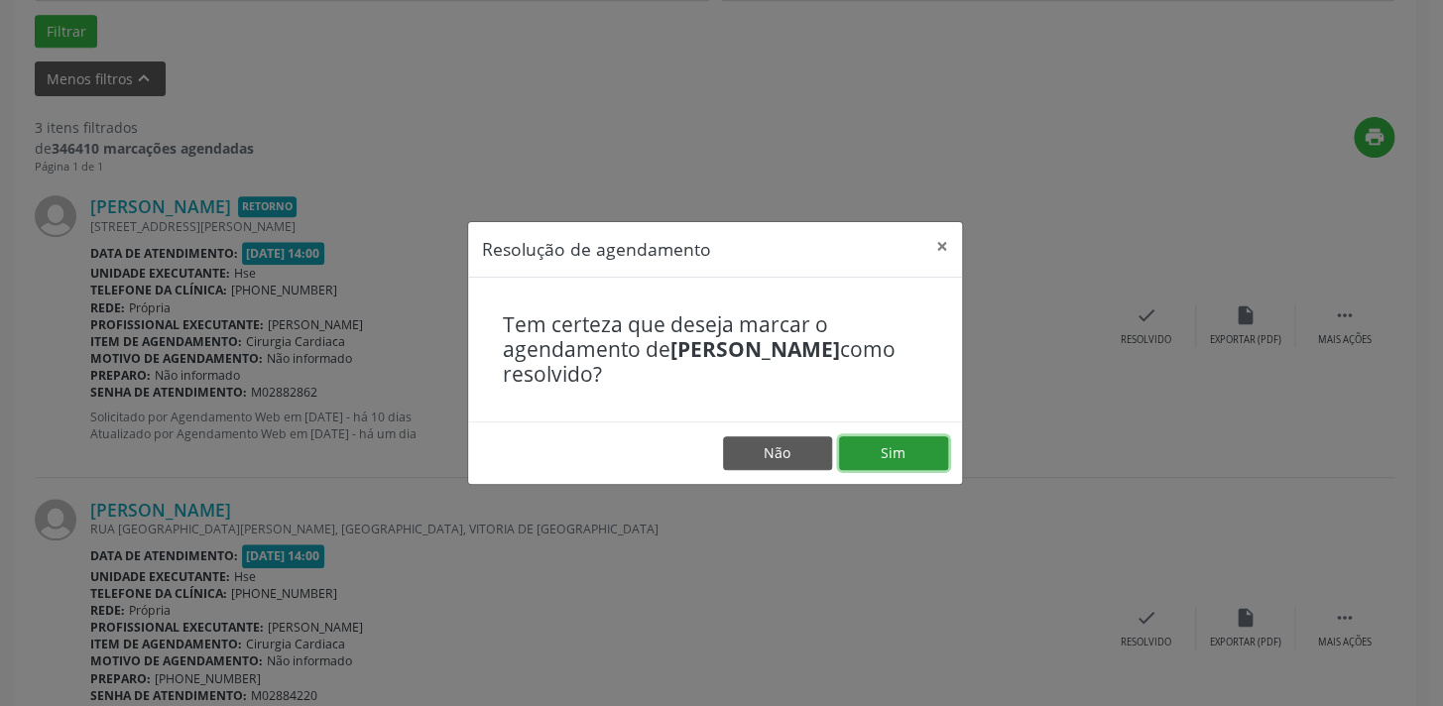
click at [889, 458] on button "Sim" at bounding box center [893, 453] width 109 height 34
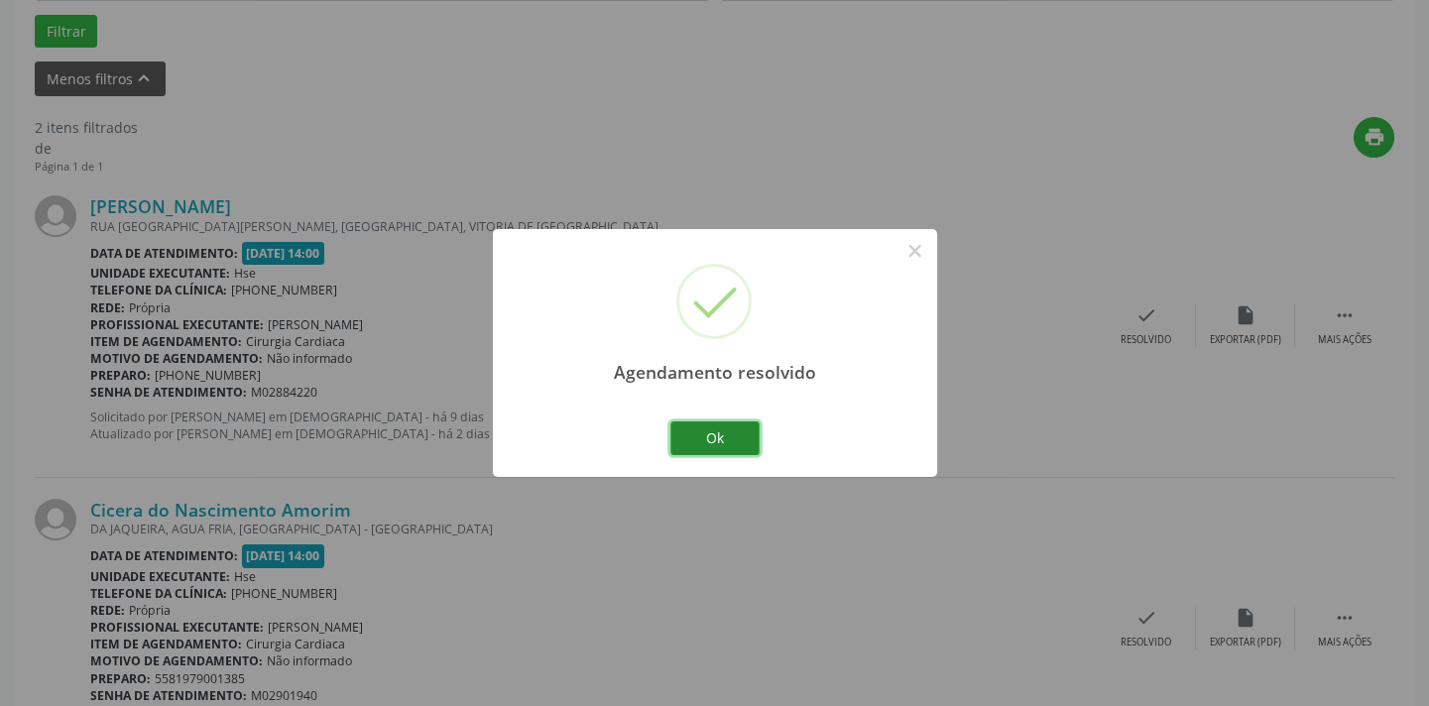
click at [707, 435] on button "Ok" at bounding box center [714, 438] width 89 height 34
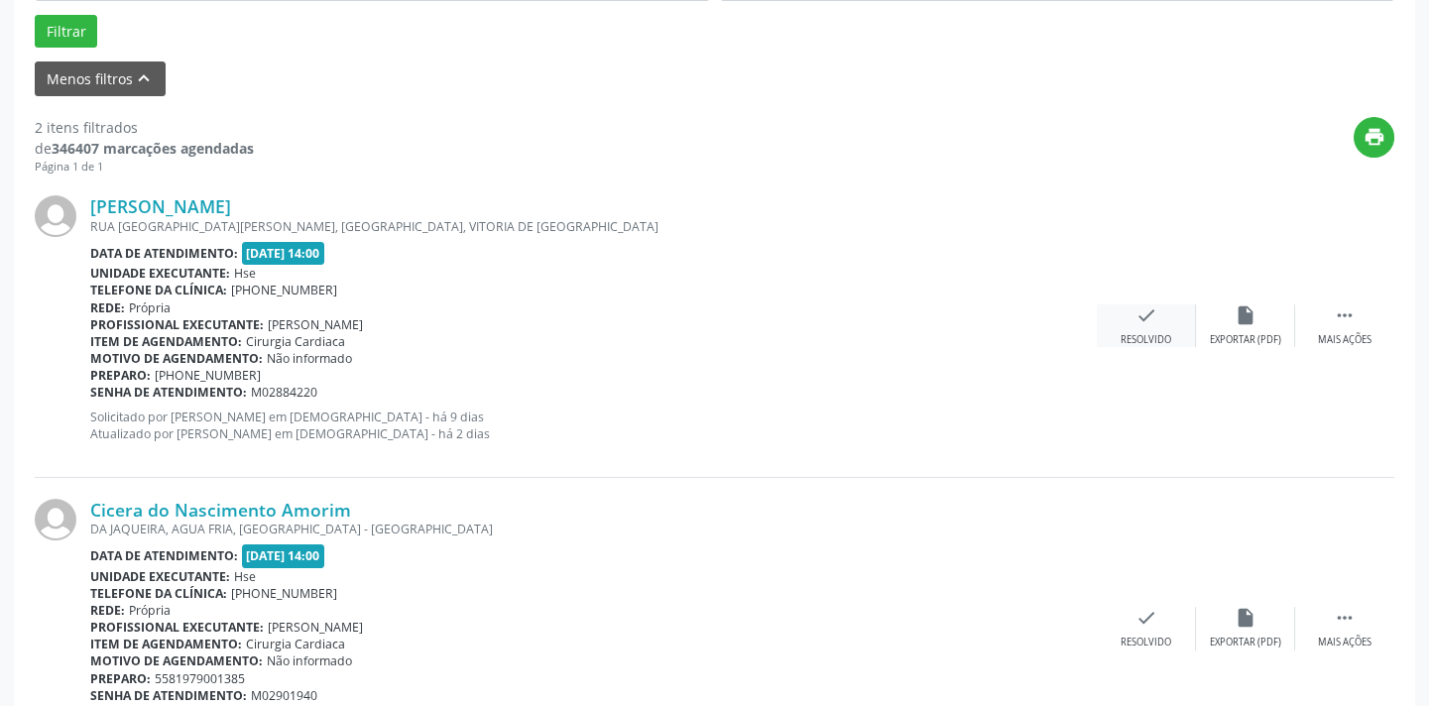
click at [1135, 310] on icon "check" at bounding box center [1146, 315] width 22 height 22
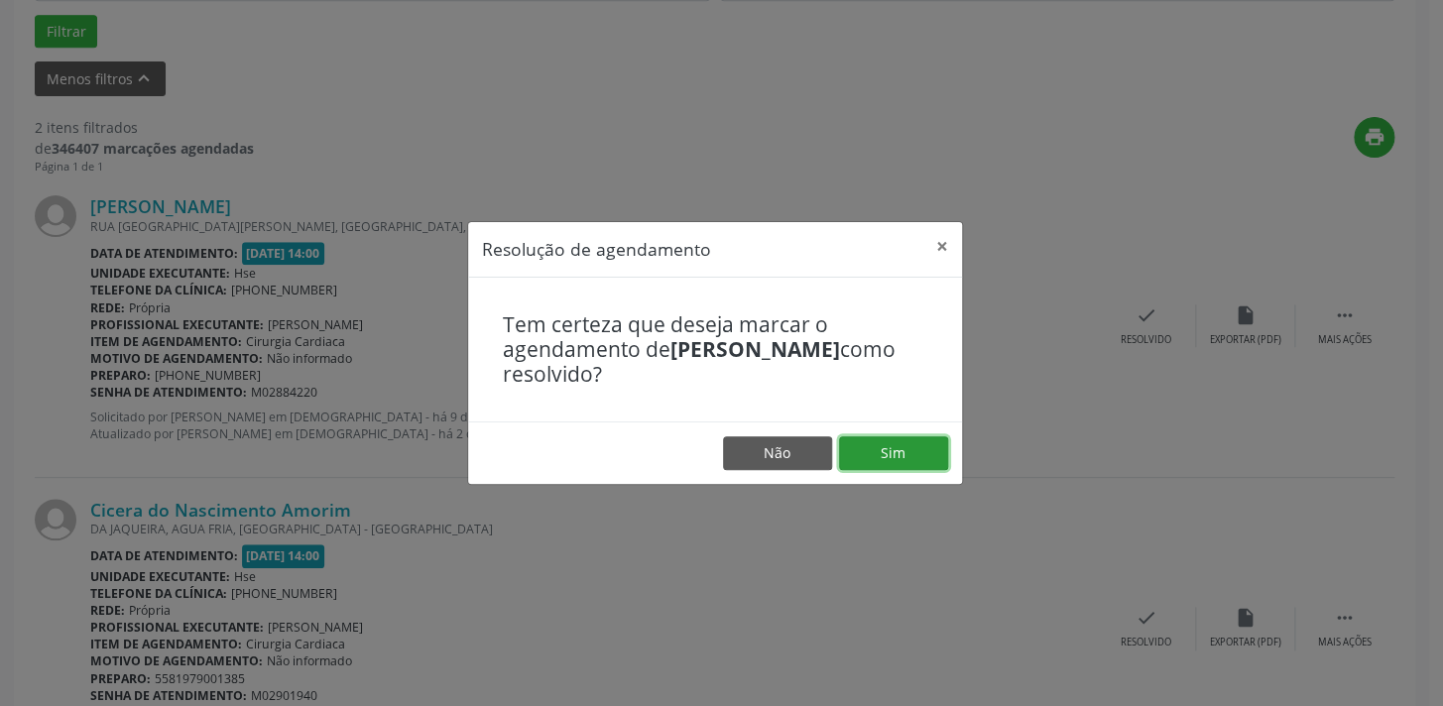
click at [890, 448] on button "Sim" at bounding box center [893, 453] width 109 height 34
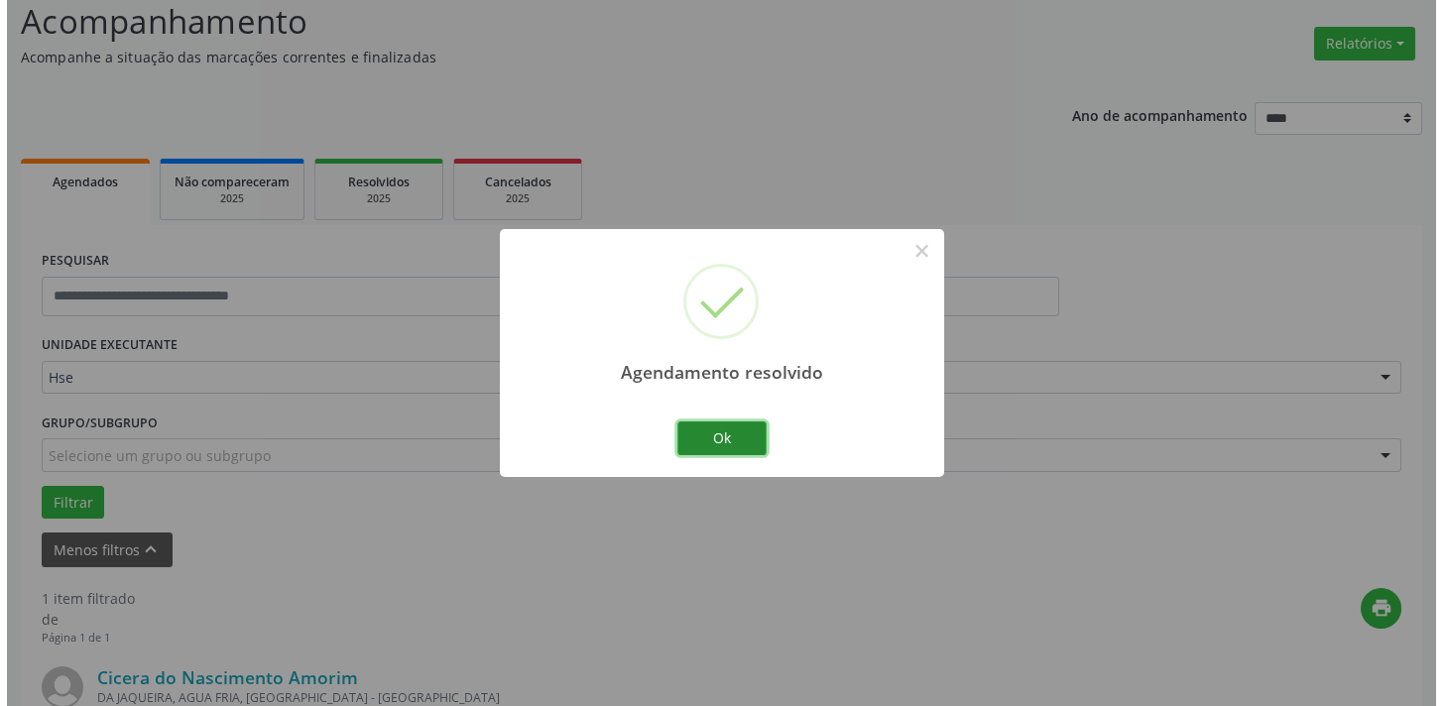
scroll to position [413, 0]
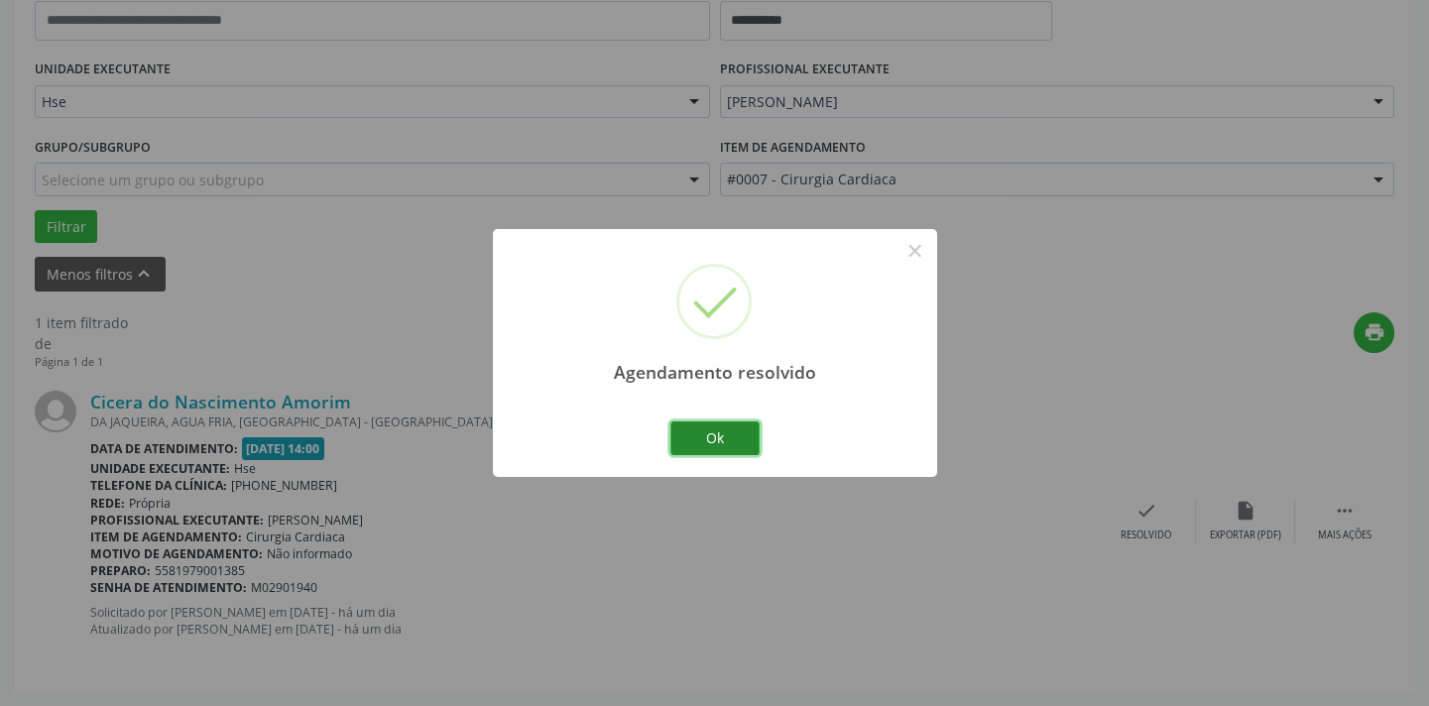
click at [721, 432] on button "Ok" at bounding box center [714, 438] width 89 height 34
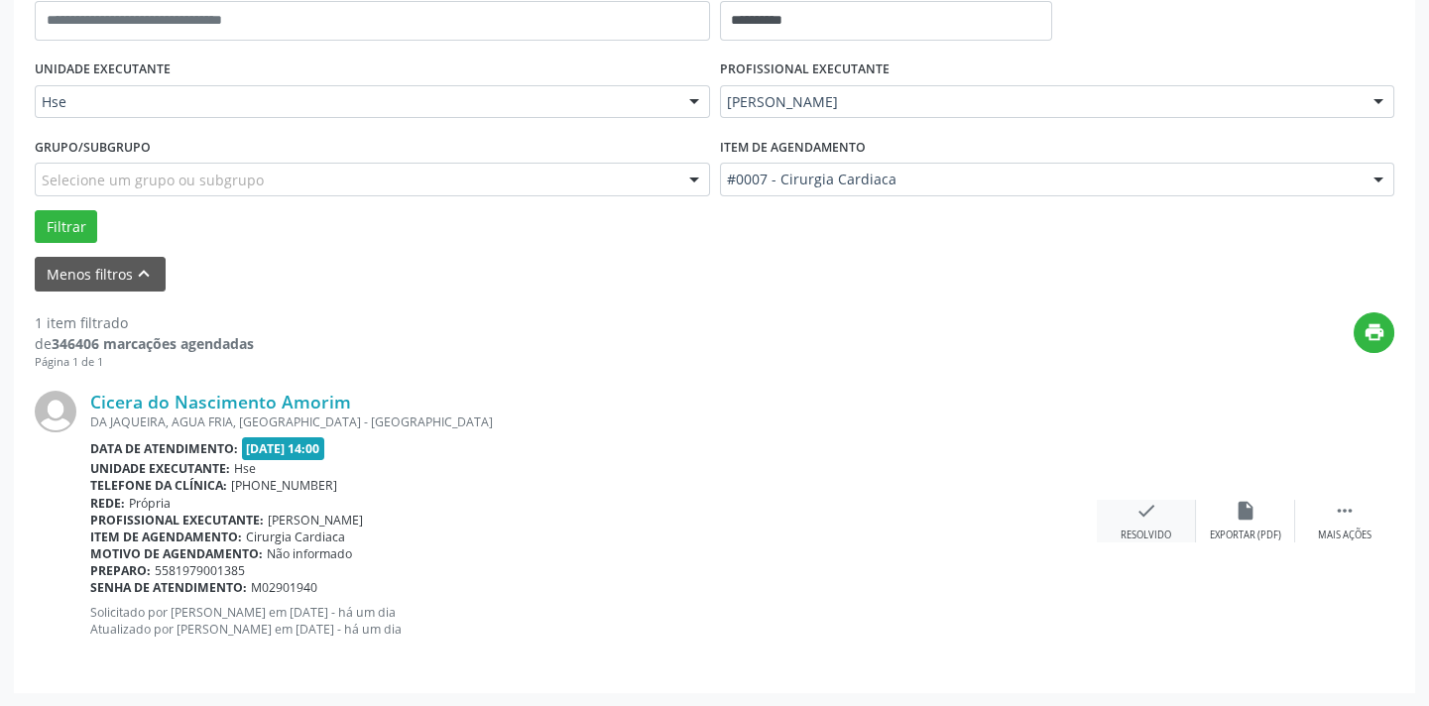
click at [1137, 515] on icon "check" at bounding box center [1146, 511] width 22 height 22
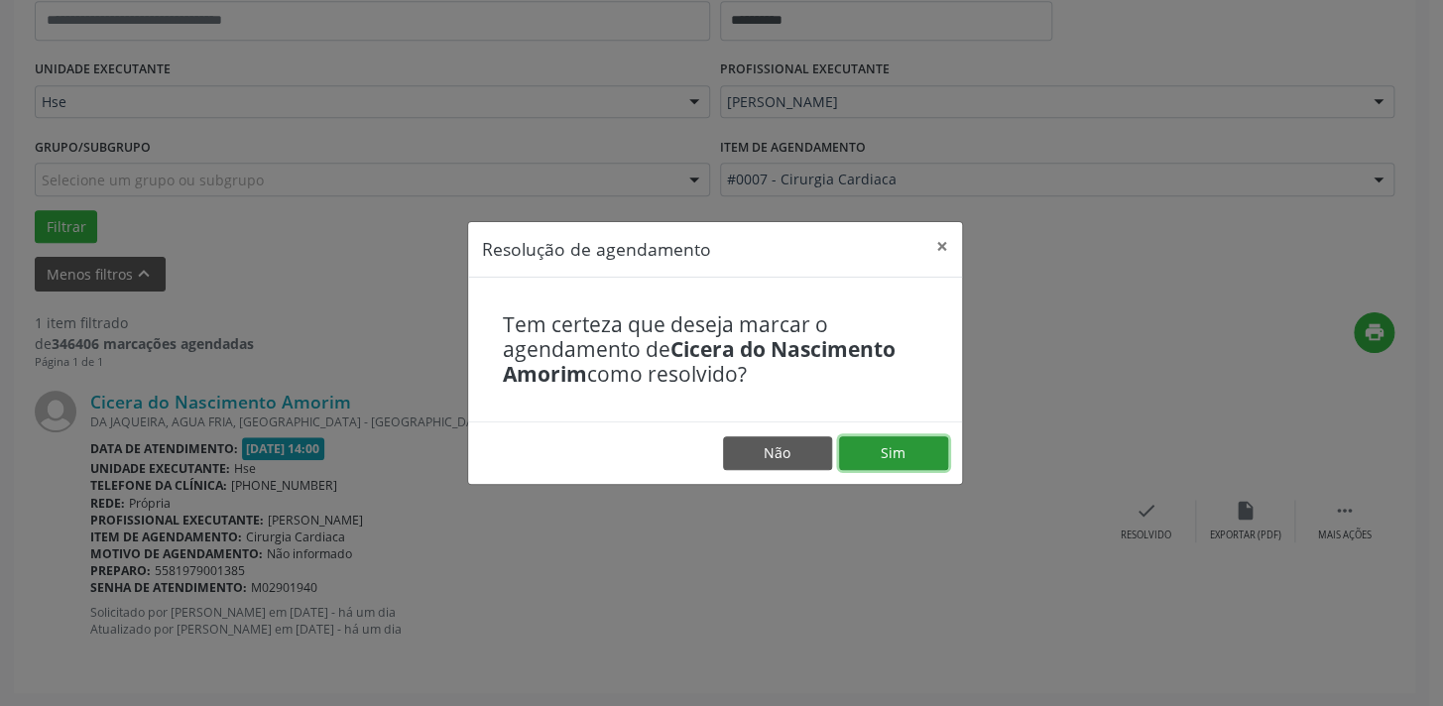
click at [884, 450] on button "Sim" at bounding box center [893, 453] width 109 height 34
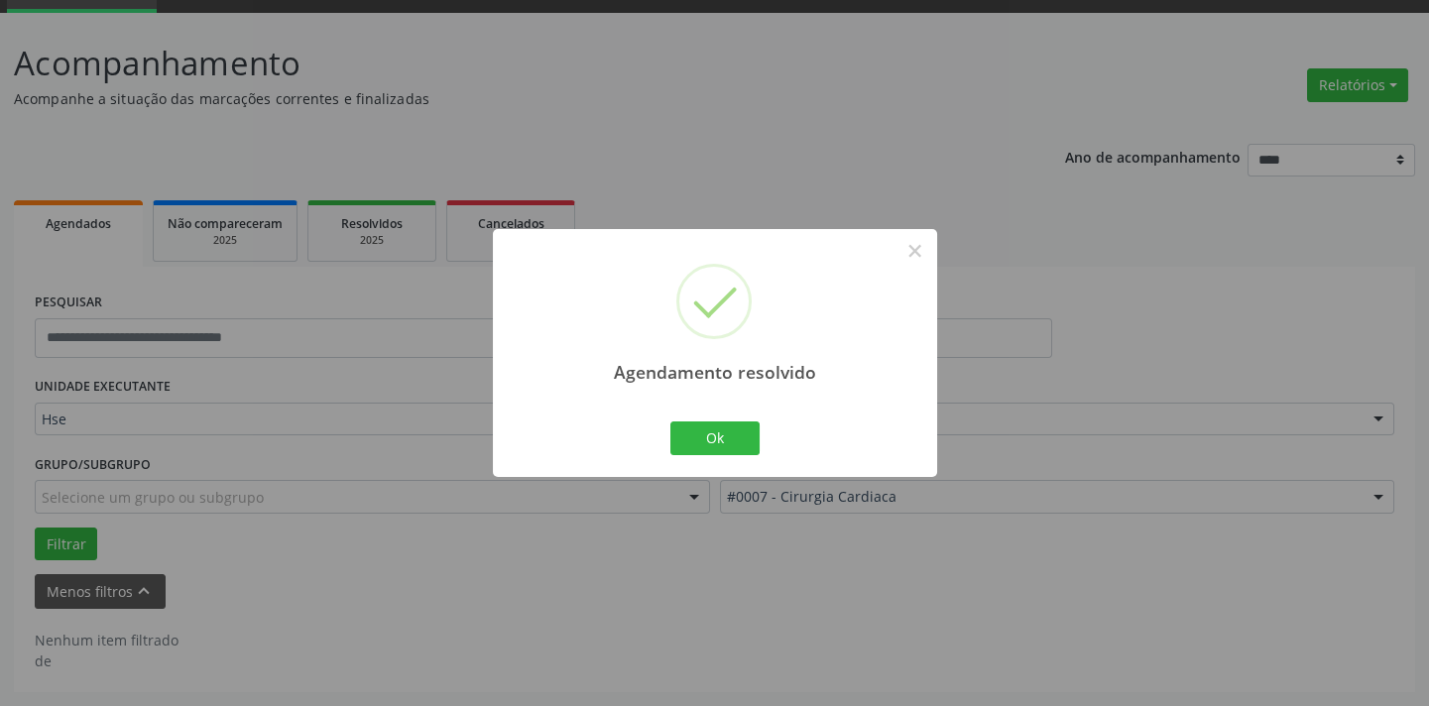
scroll to position [94, 0]
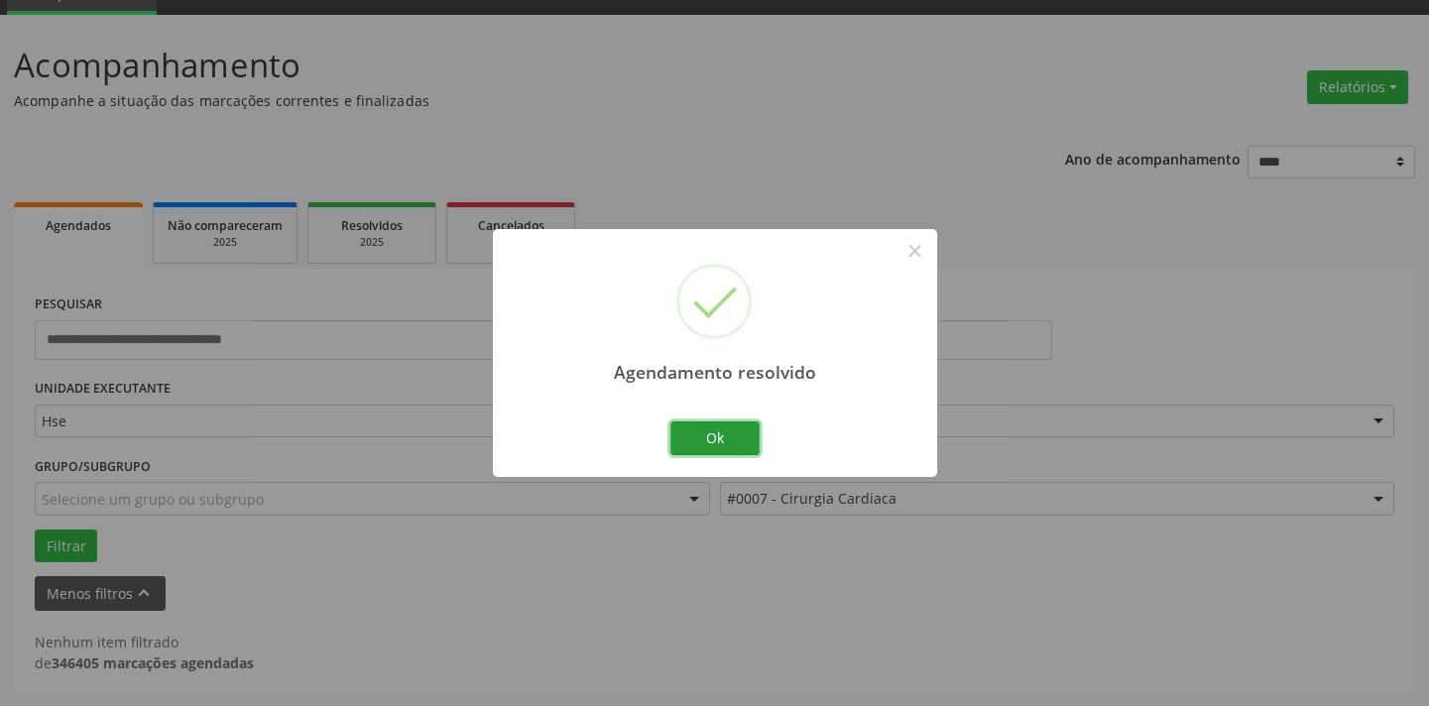
drag, startPoint x: 726, startPoint y: 435, endPoint x: 770, endPoint y: 439, distance: 44.8
click at [728, 436] on button "Ok" at bounding box center [714, 438] width 89 height 34
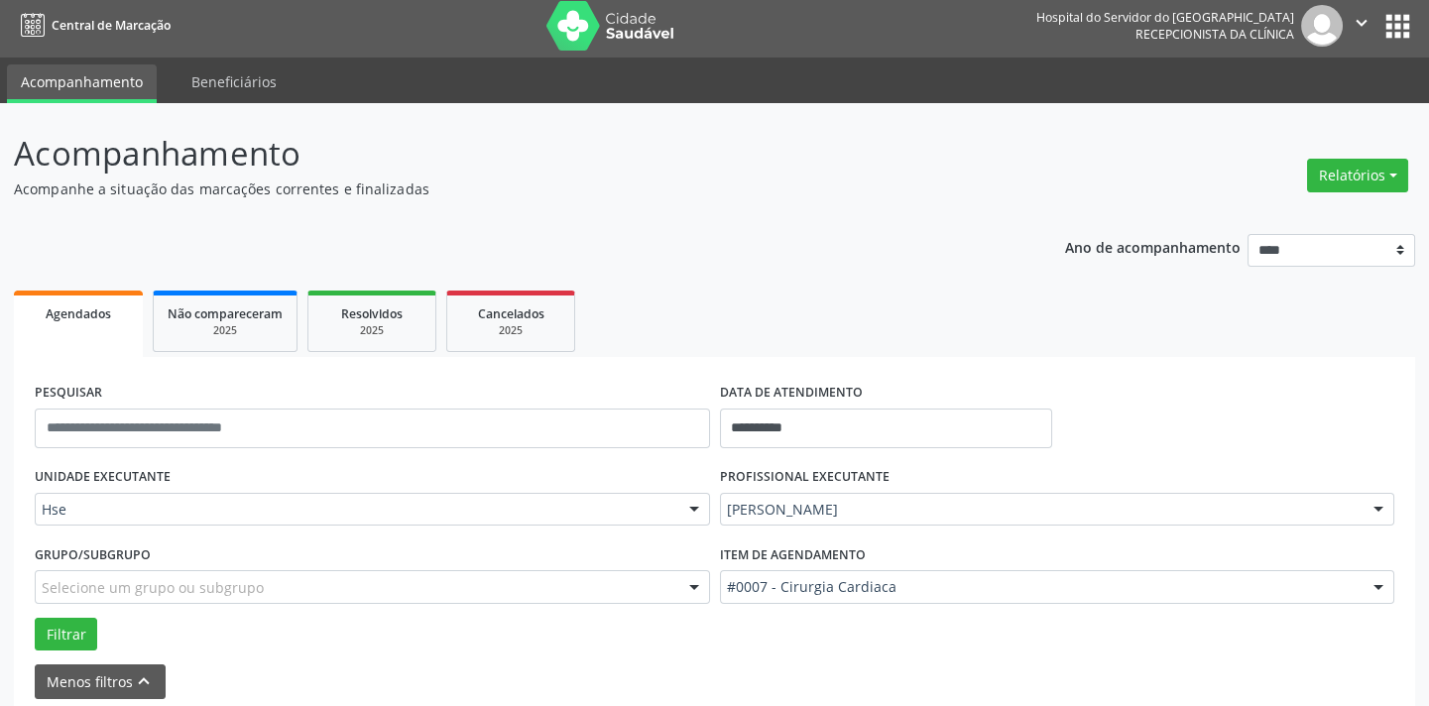
scroll to position [0, 0]
